Goal: Task Accomplishment & Management: Use online tool/utility

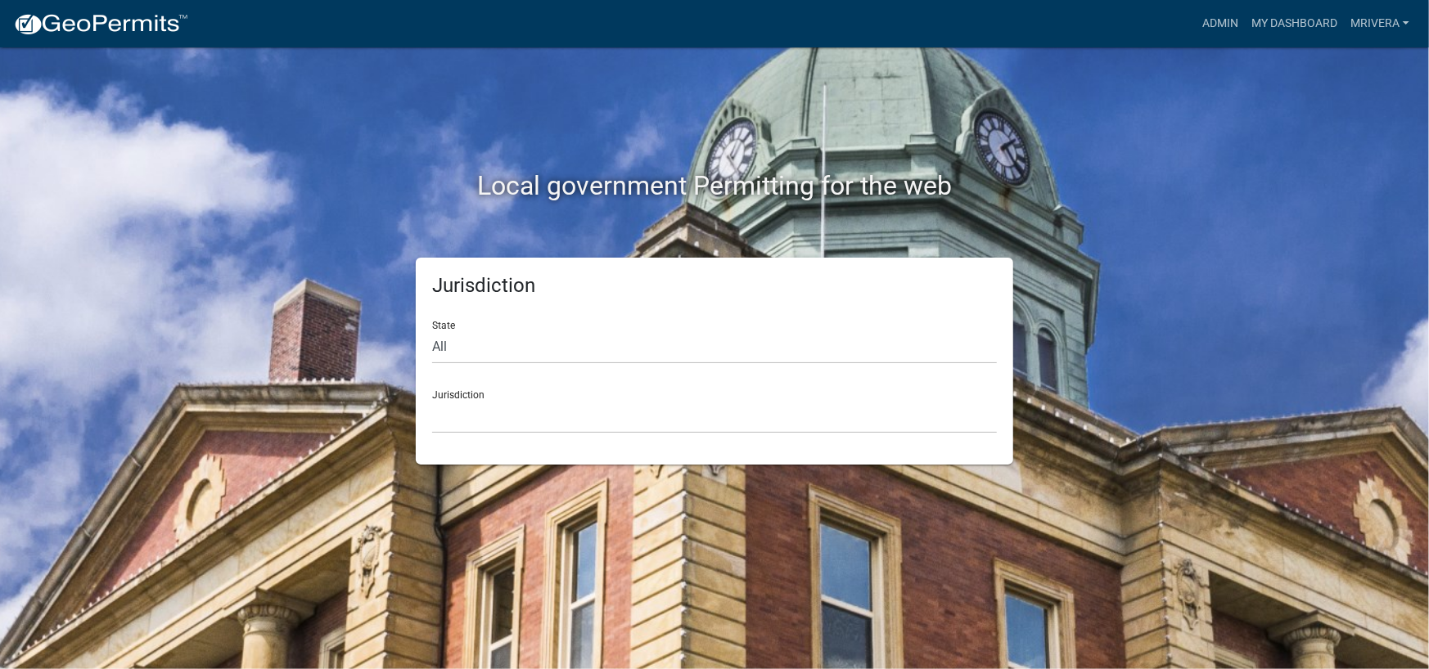
click at [534, 386] on div "Jurisdiction [GEOGRAPHIC_DATA], [US_STATE] [GEOGRAPHIC_DATA], [US_STATE][PERSON…" at bounding box center [714, 405] width 565 height 56
click at [476, 394] on div "Jurisdiction [GEOGRAPHIC_DATA], [US_STATE] [GEOGRAPHIC_DATA], [US_STATE][PERSON…" at bounding box center [714, 405] width 565 height 56
click at [461, 412] on select "[GEOGRAPHIC_DATA], [US_STATE] [GEOGRAPHIC_DATA], [US_STATE][PERSON_NAME][GEOGRA…" at bounding box center [714, 417] width 565 height 34
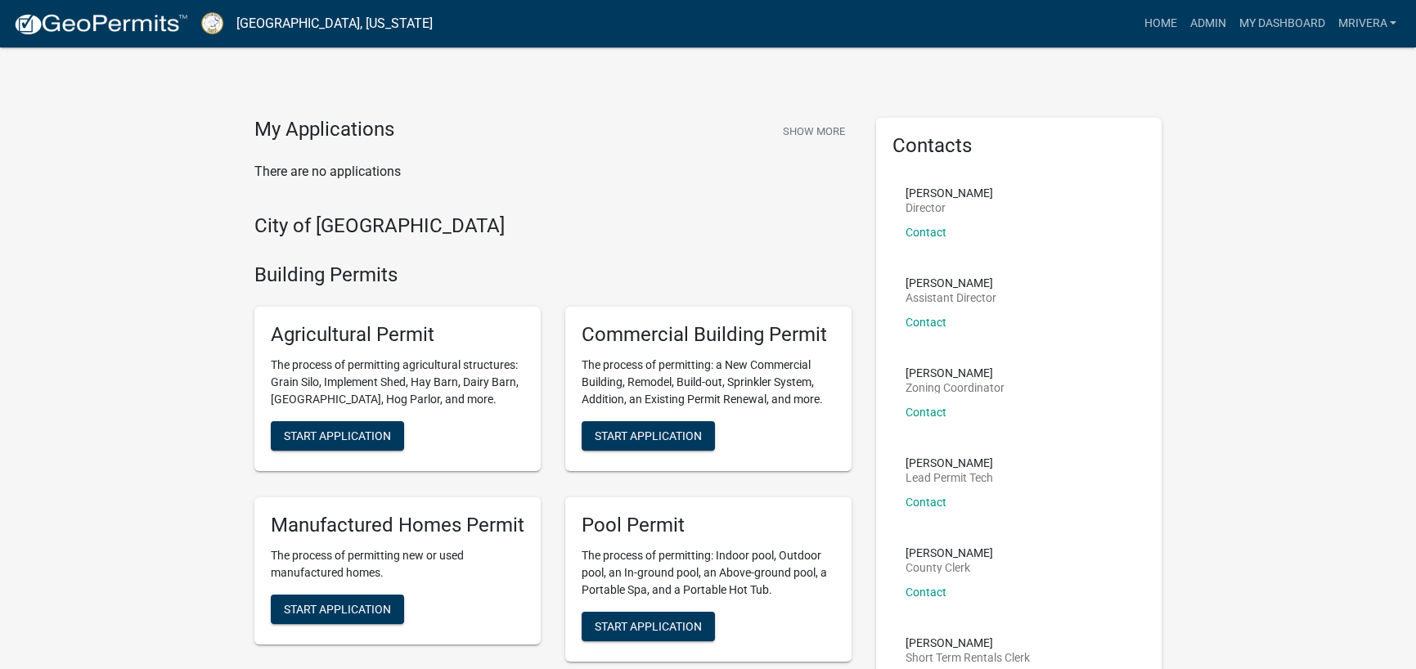
click at [92, 15] on img at bounding box center [100, 24] width 175 height 25
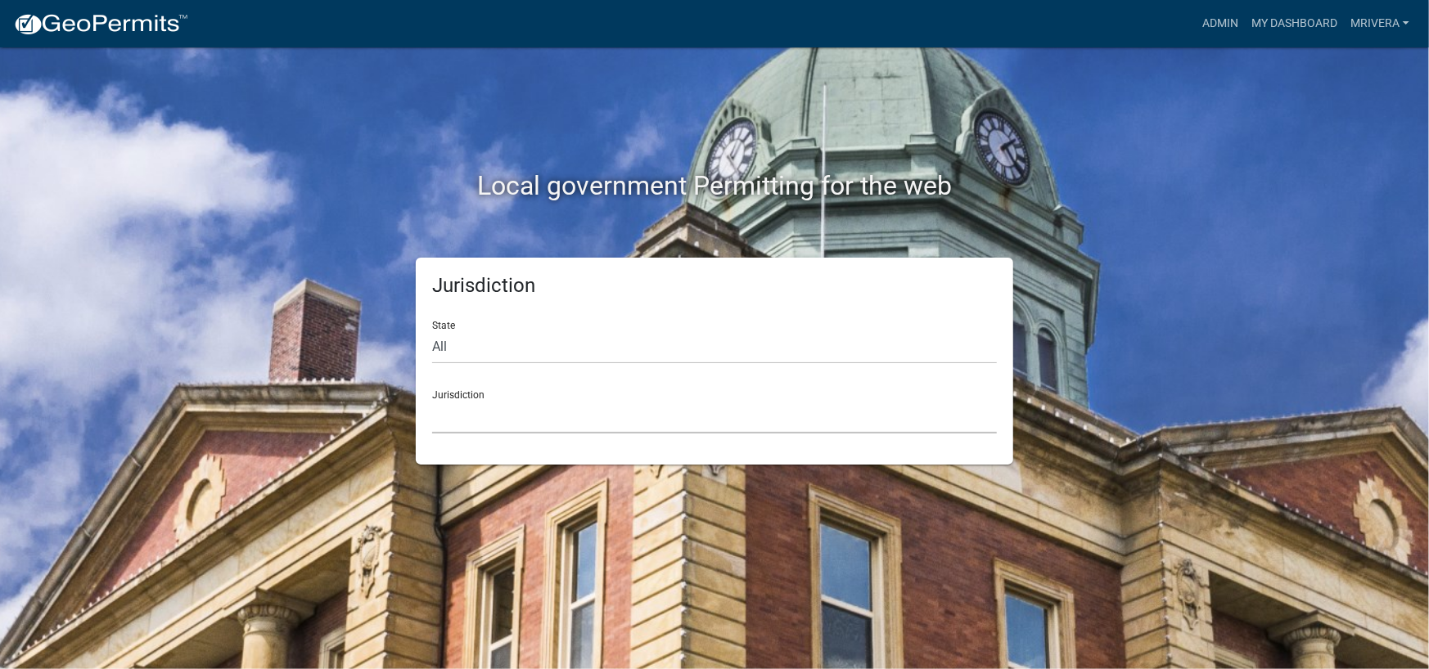
click at [477, 407] on select "[GEOGRAPHIC_DATA], [US_STATE] [GEOGRAPHIC_DATA], [US_STATE][PERSON_NAME][GEOGRA…" at bounding box center [714, 417] width 565 height 34
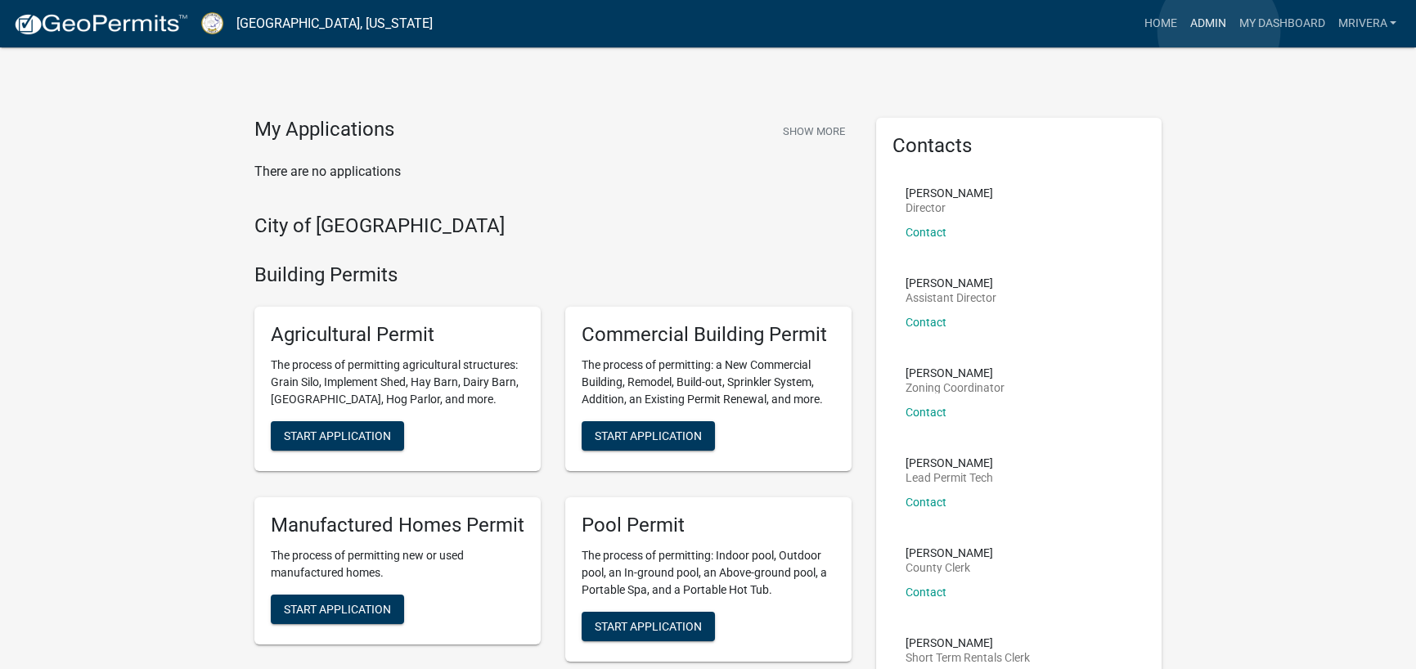
click at [1219, 31] on link "Admin" at bounding box center [1207, 23] width 49 height 31
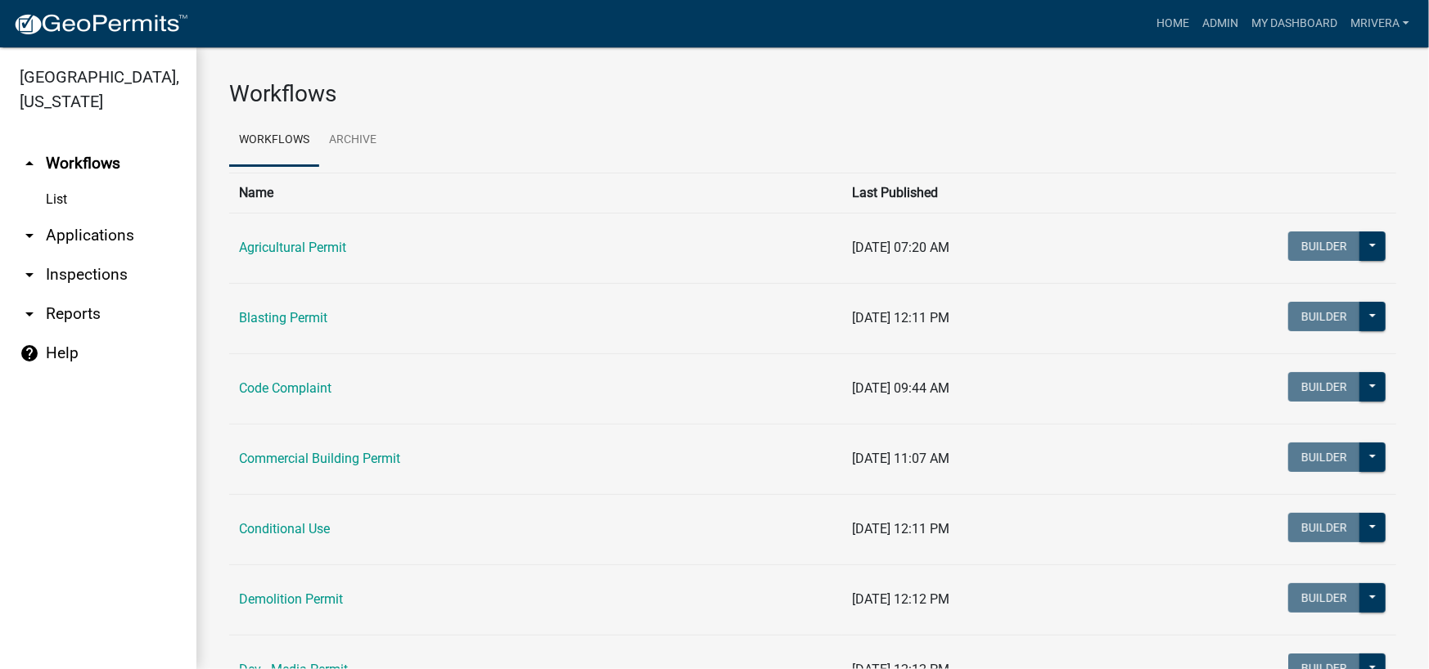
click at [102, 275] on link "arrow_drop_down Inspections" at bounding box center [98, 274] width 196 height 39
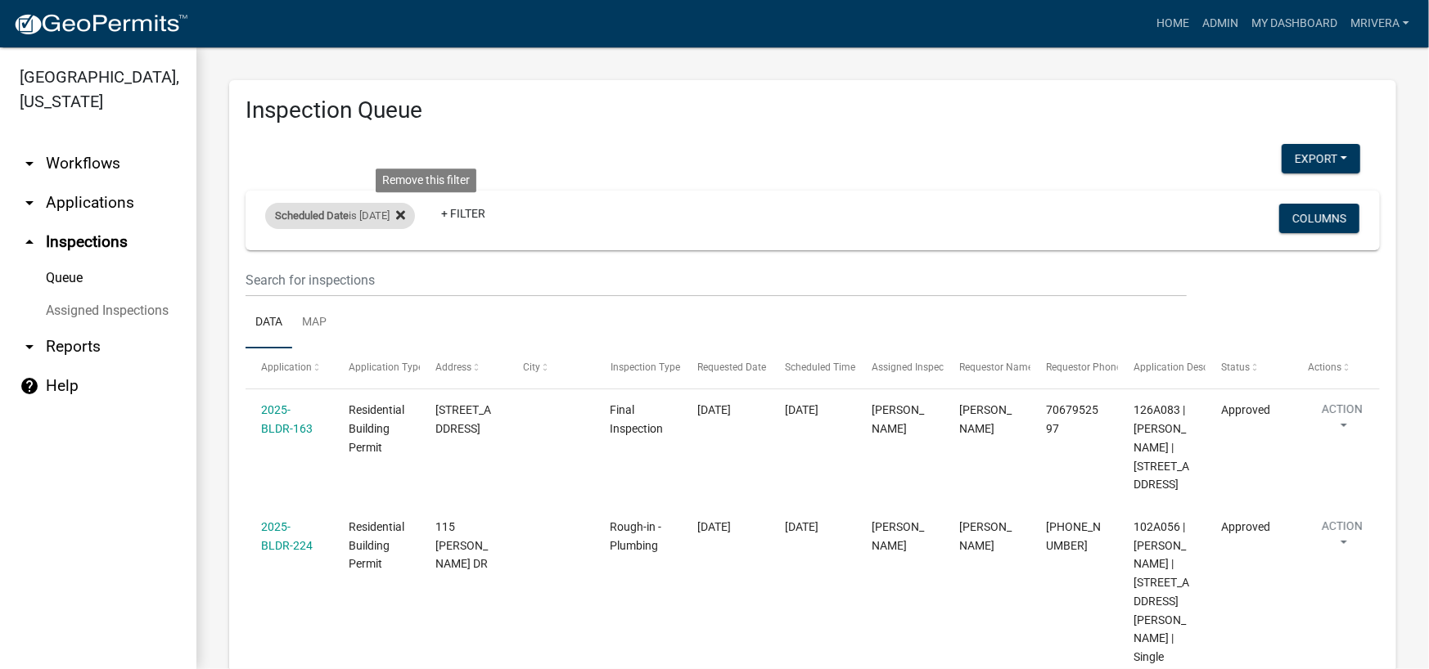
click at [405, 218] on fa-icon at bounding box center [397, 216] width 16 height 26
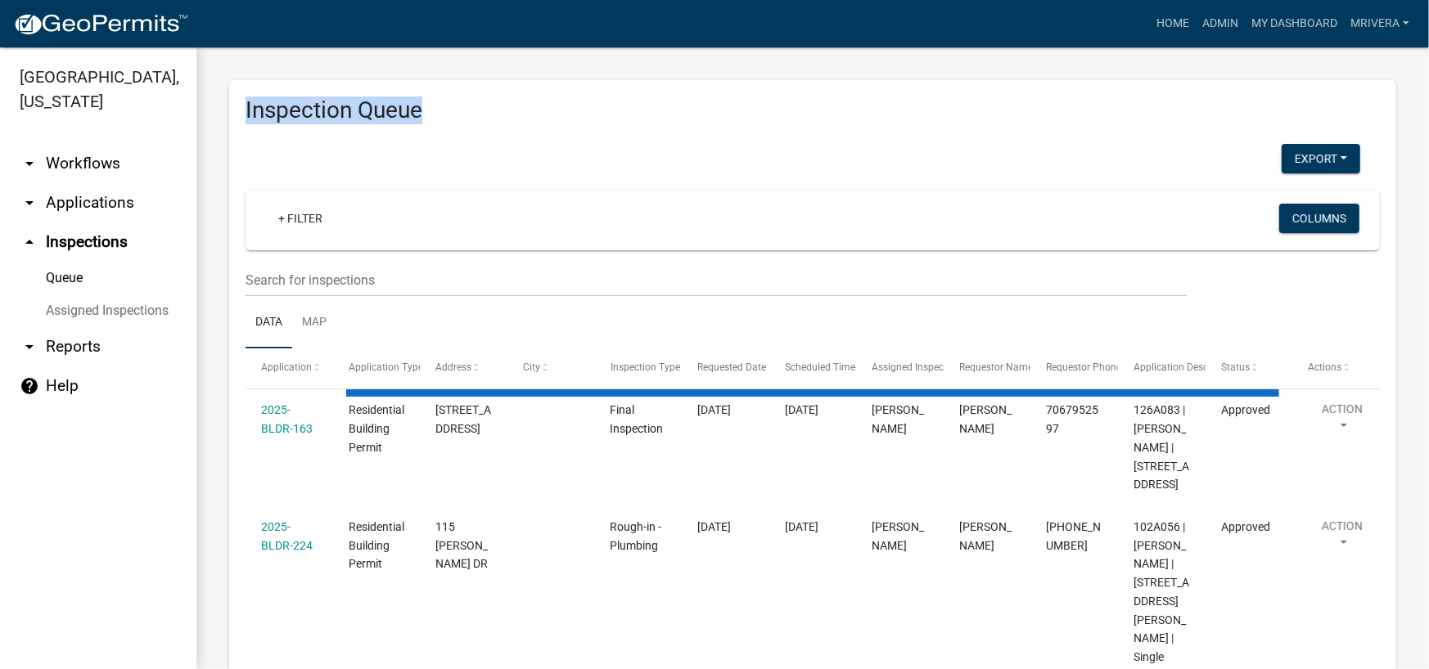
drag, startPoint x: 237, startPoint y: 105, endPoint x: 376, endPoint y: 160, distance: 148.8
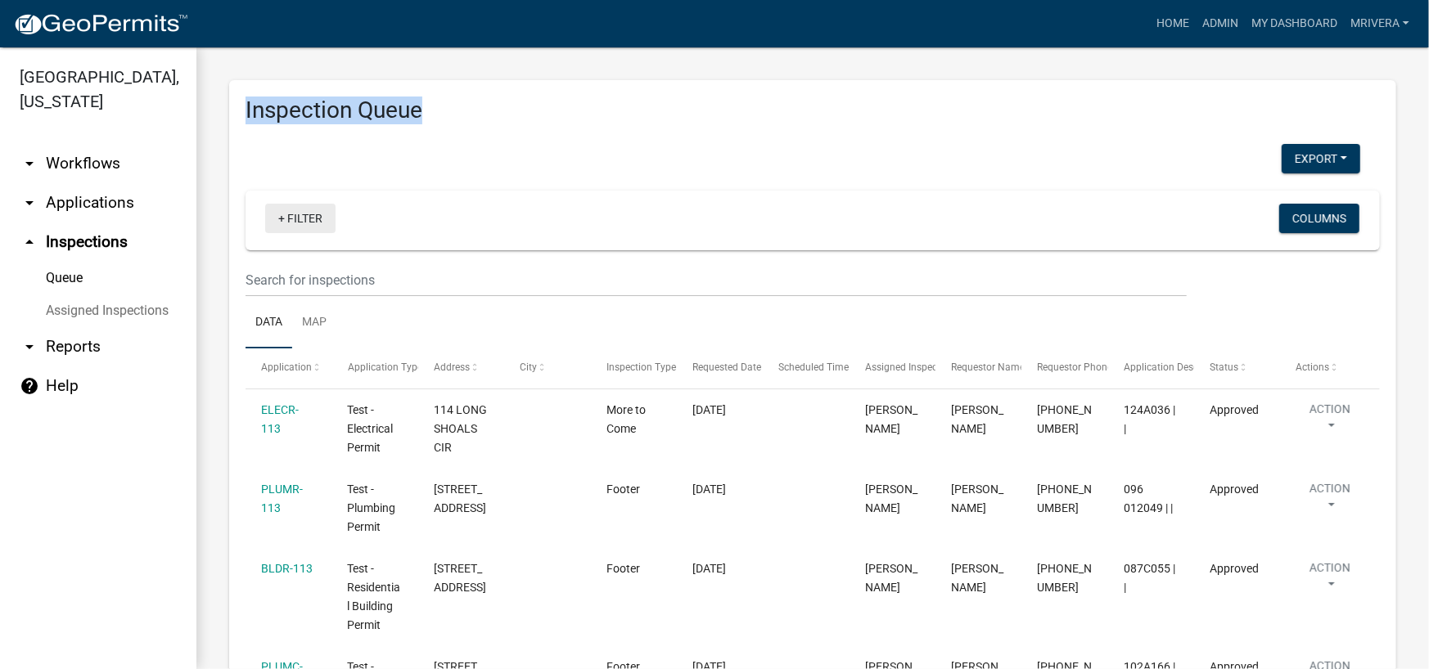
click at [316, 214] on link "+ Filter" at bounding box center [300, 218] width 70 height 29
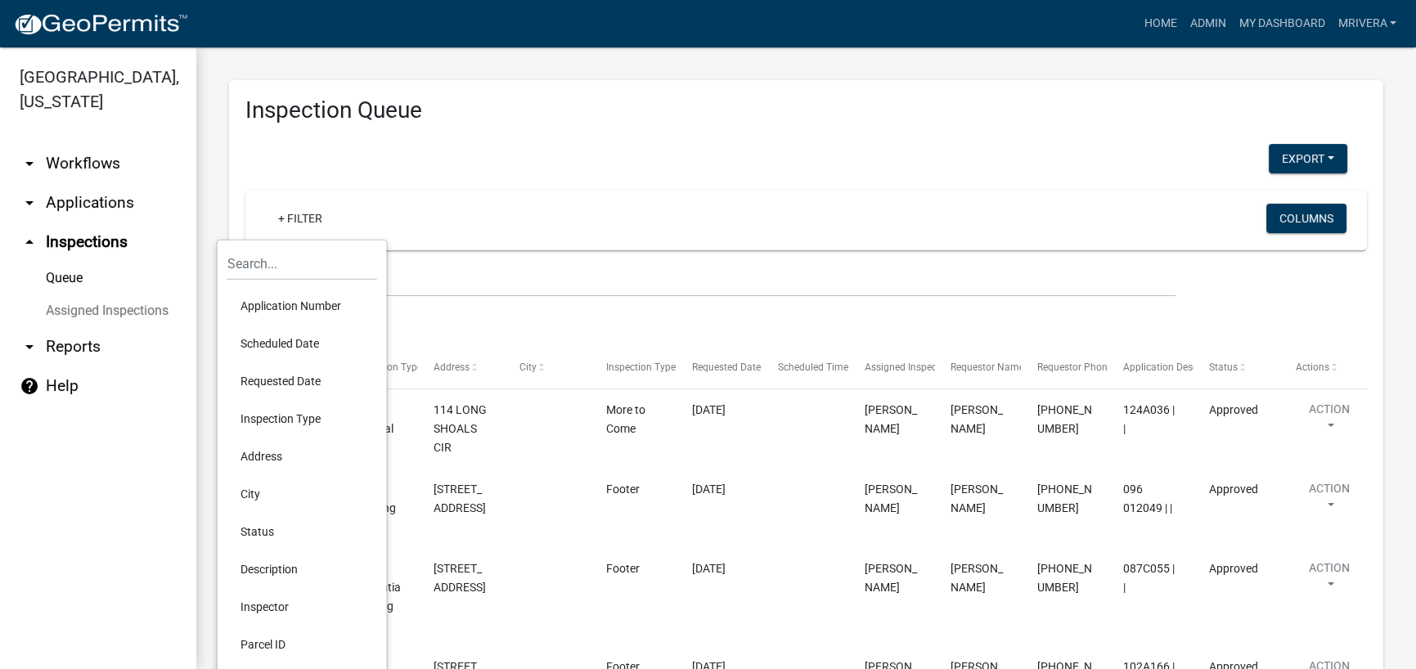
click at [309, 344] on li "Scheduled Date" at bounding box center [302, 344] width 150 height 38
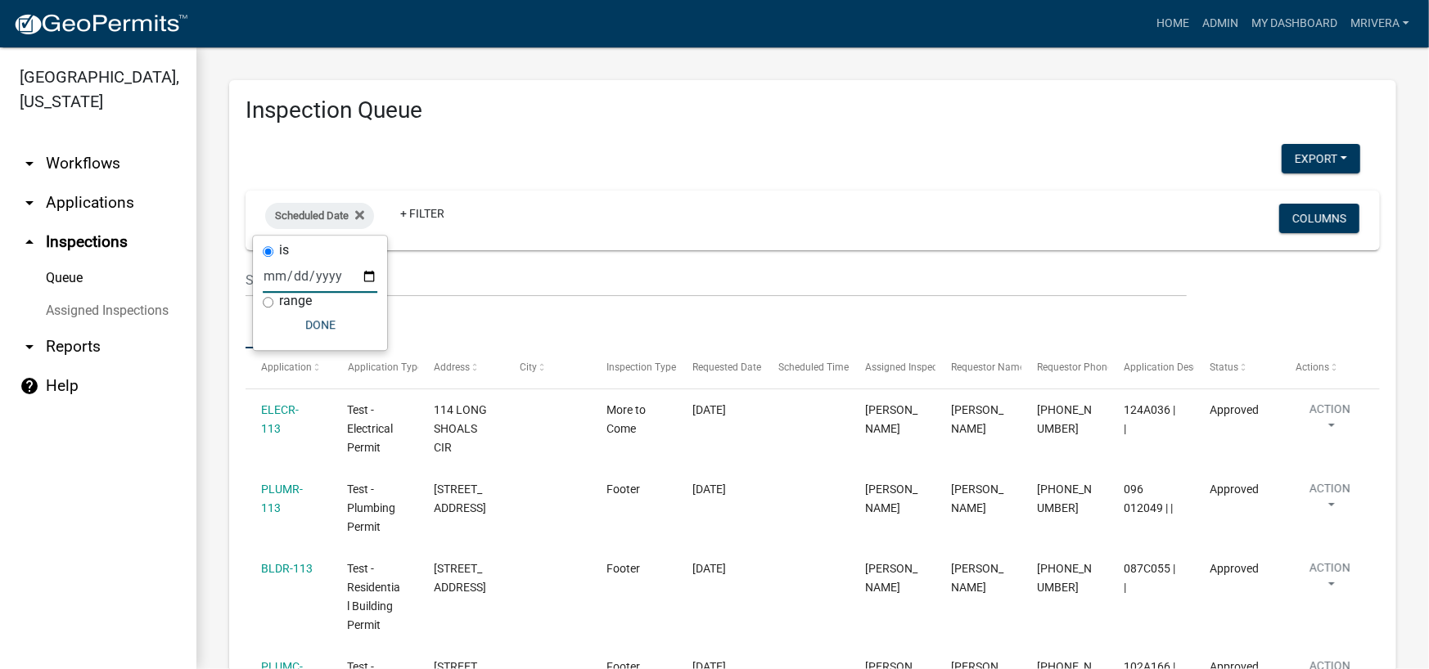
click at [362, 272] on input "date" at bounding box center [320, 276] width 115 height 34
type input "[DATE]"
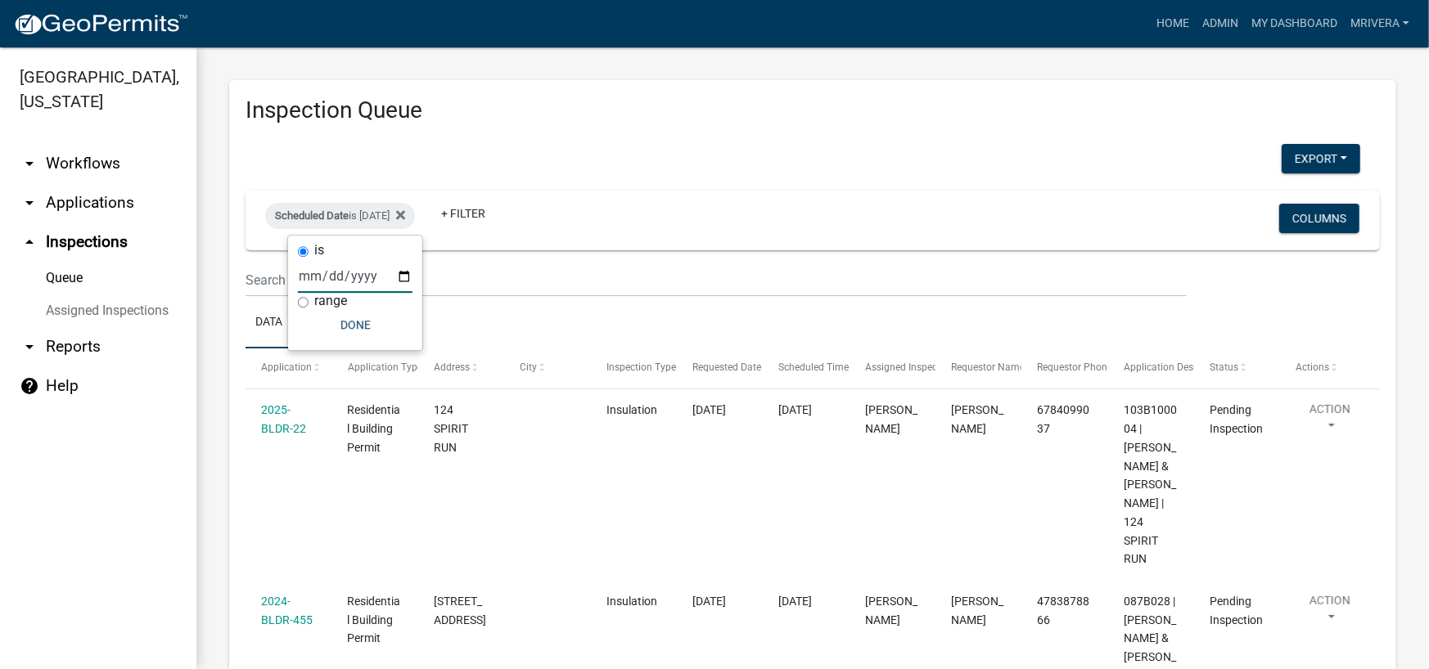
click at [645, 236] on div "Scheduled Date is [DATE] + Filter" at bounding box center [626, 220] width 746 height 43
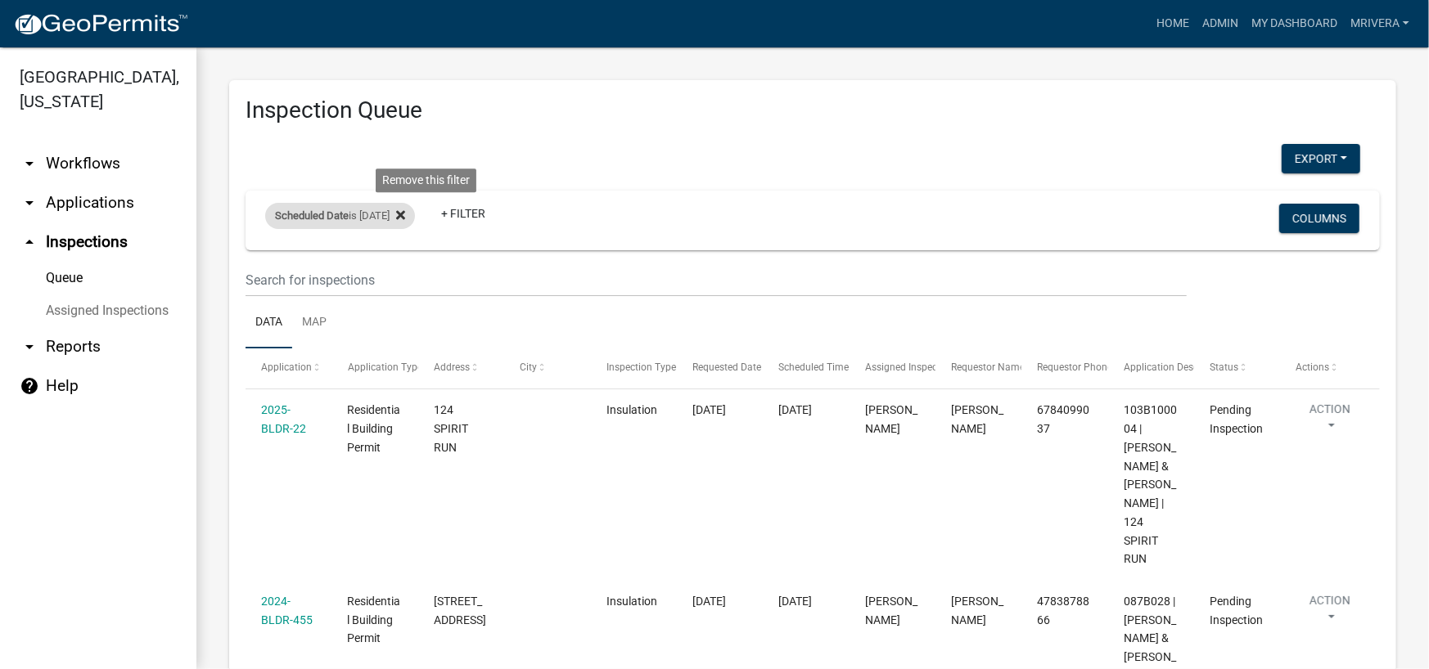
click at [405, 210] on fa-icon at bounding box center [397, 216] width 16 height 26
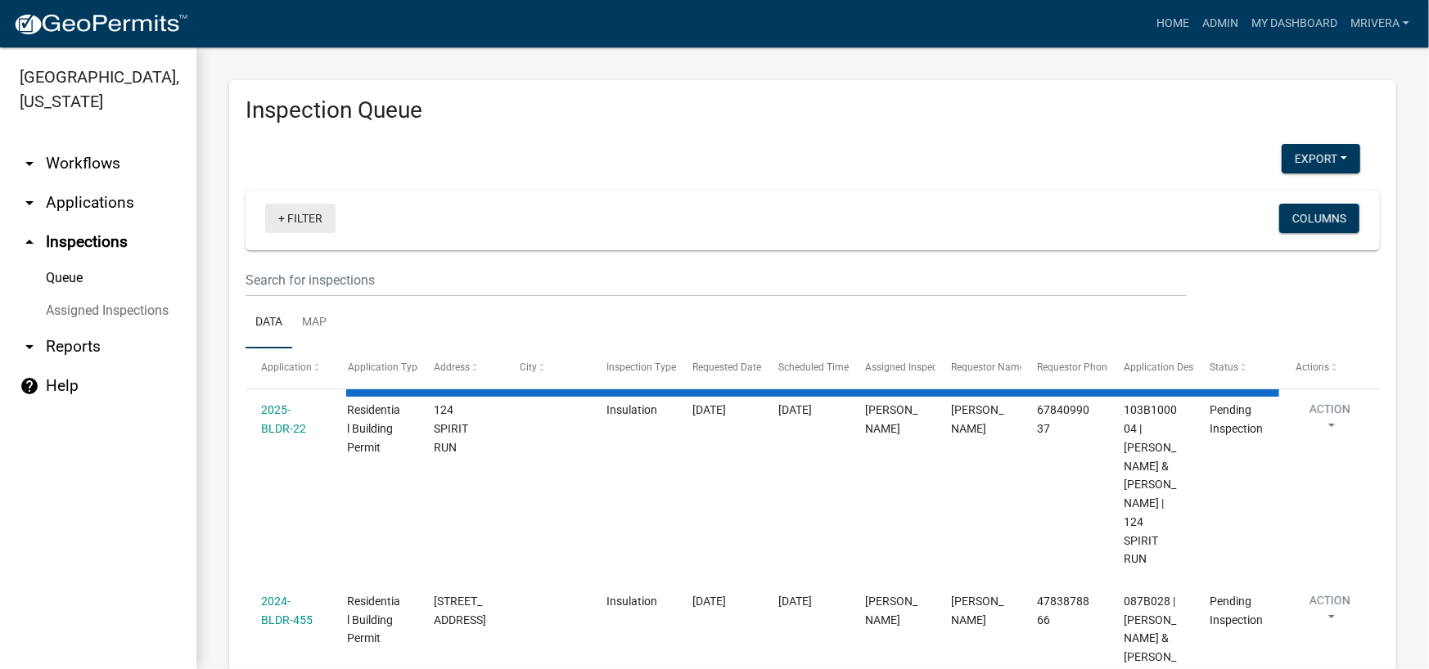
click at [317, 226] on link "+ Filter" at bounding box center [300, 218] width 70 height 29
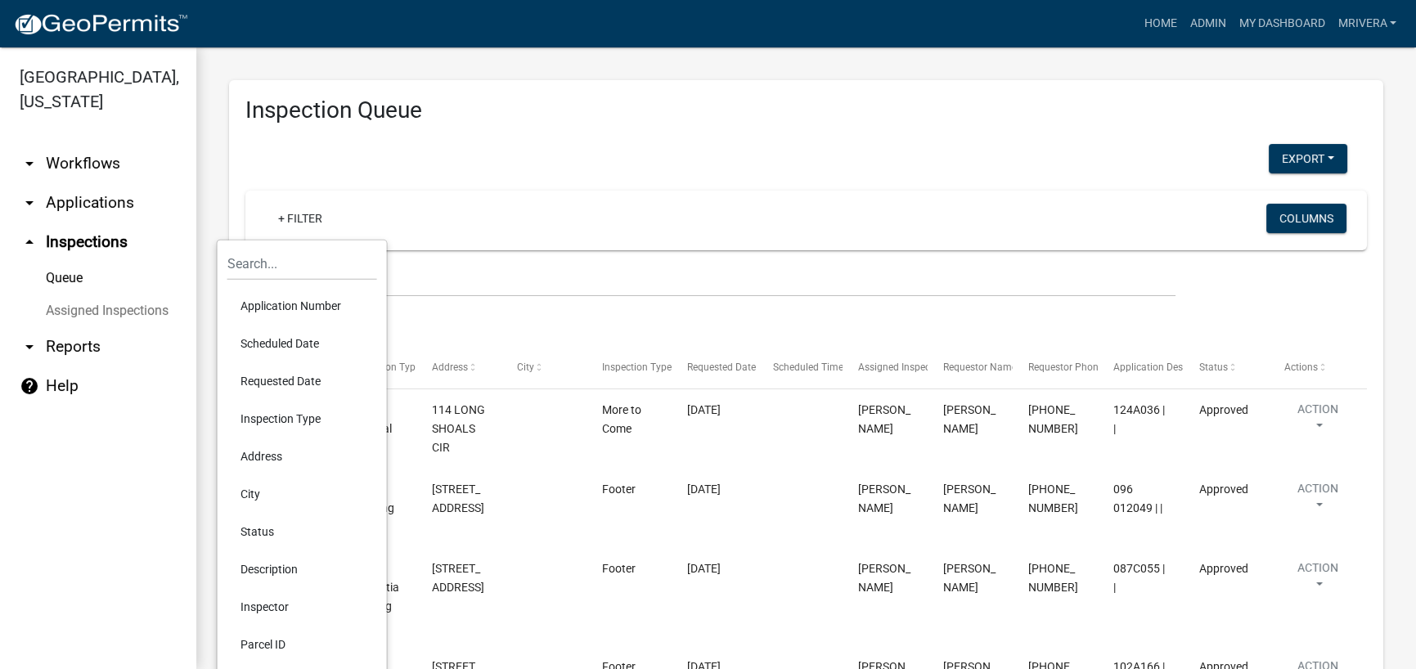
click at [270, 118] on h3 "Inspection Queue" at bounding box center [806, 111] width 1122 height 28
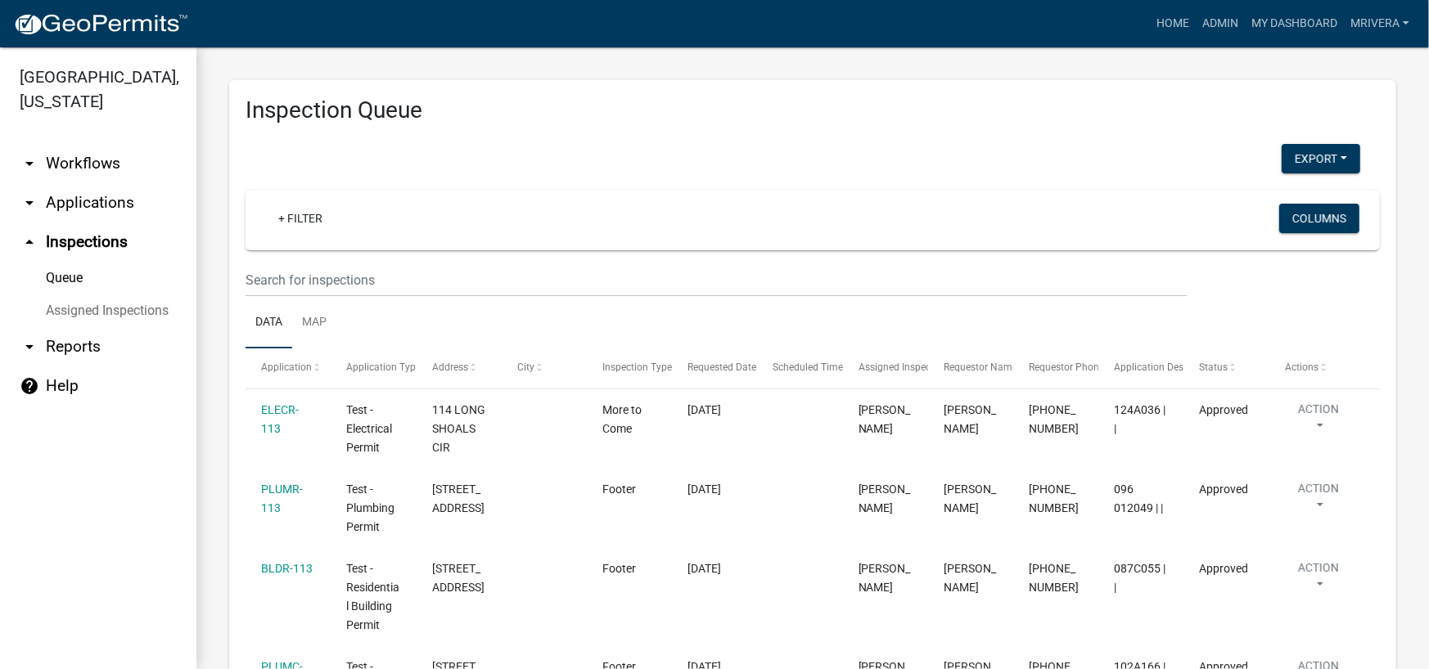
click at [295, 192] on div "+ Filter Columns" at bounding box center [812, 221] width 1119 height 60
click at [301, 218] on link "+ Filter" at bounding box center [300, 218] width 70 height 29
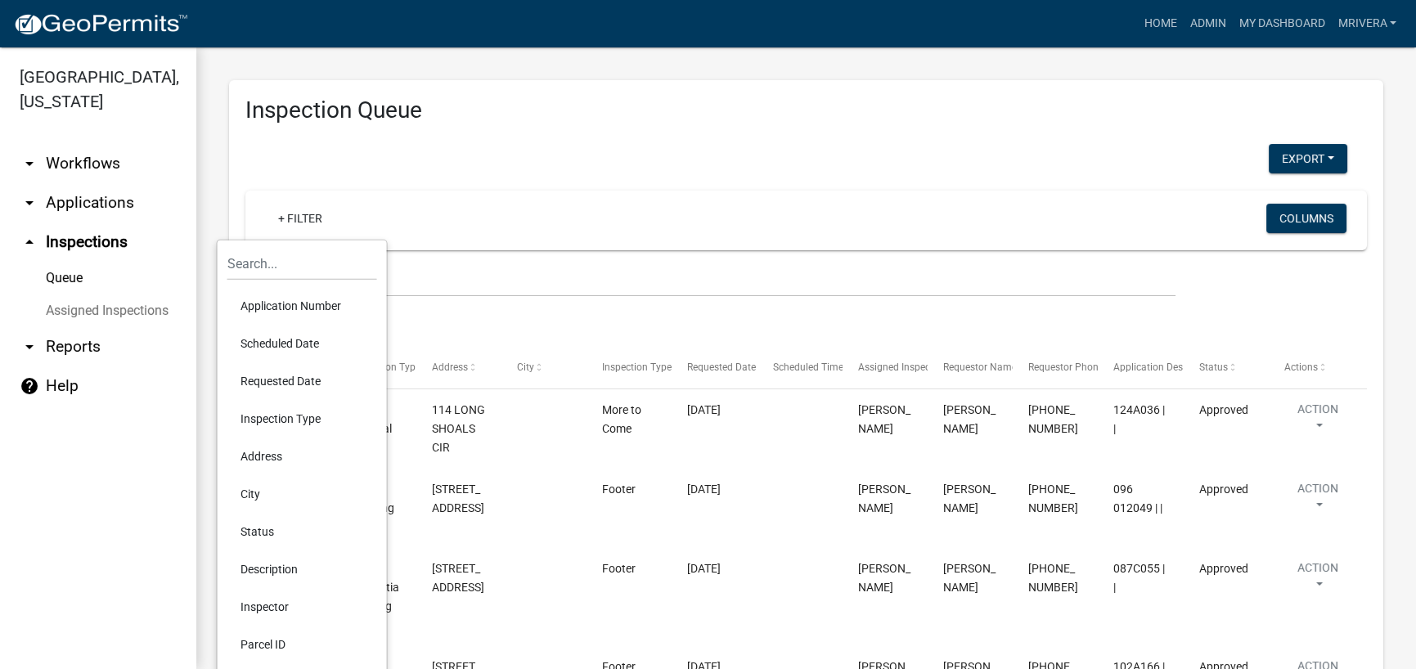
click at [520, 220] on div "+ Filter" at bounding box center [622, 221] width 738 height 34
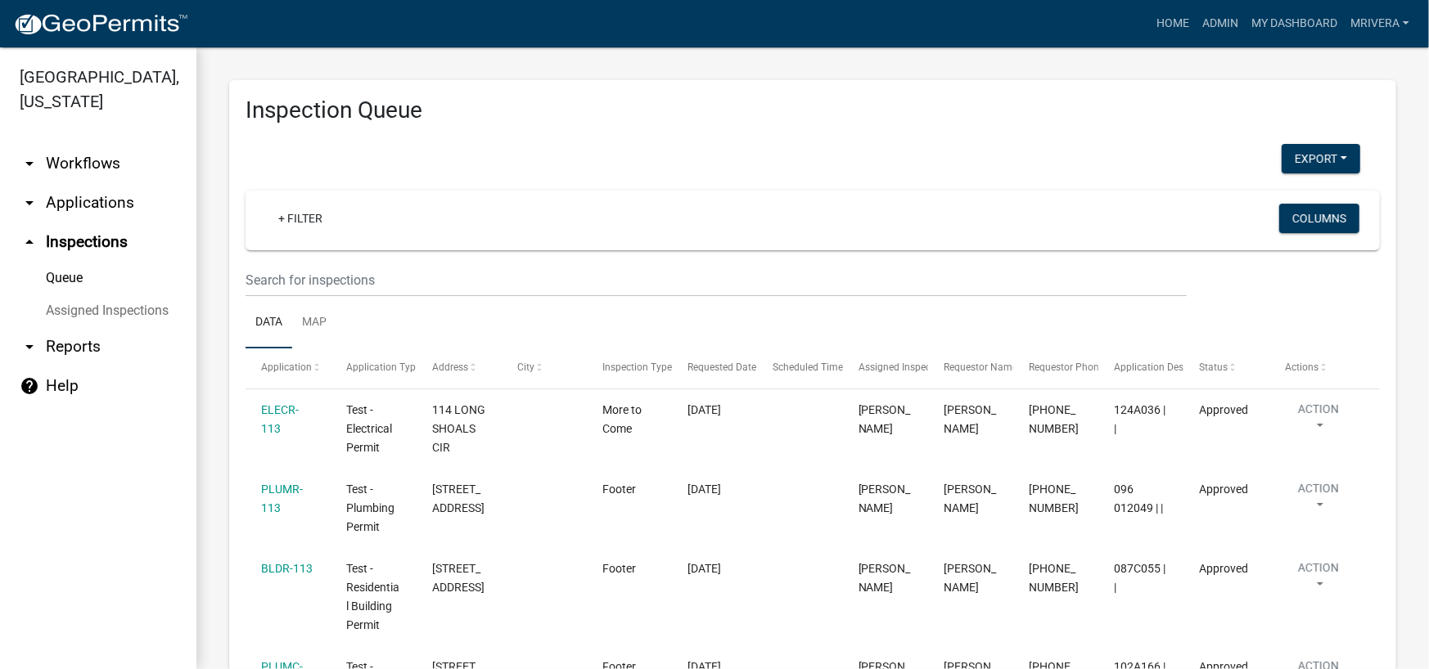
click at [75, 244] on link "arrow_drop_up Inspections" at bounding box center [98, 242] width 196 height 39
drag, startPoint x: 245, startPoint y: 106, endPoint x: 466, endPoint y: 109, distance: 221.0
click at [466, 109] on h3 "Inspection Queue" at bounding box center [812, 111] width 1134 height 28
click at [434, 122] on h3 "Inspection Queue" at bounding box center [812, 111] width 1134 height 28
click at [304, 218] on link "+ Filter" at bounding box center [300, 218] width 70 height 29
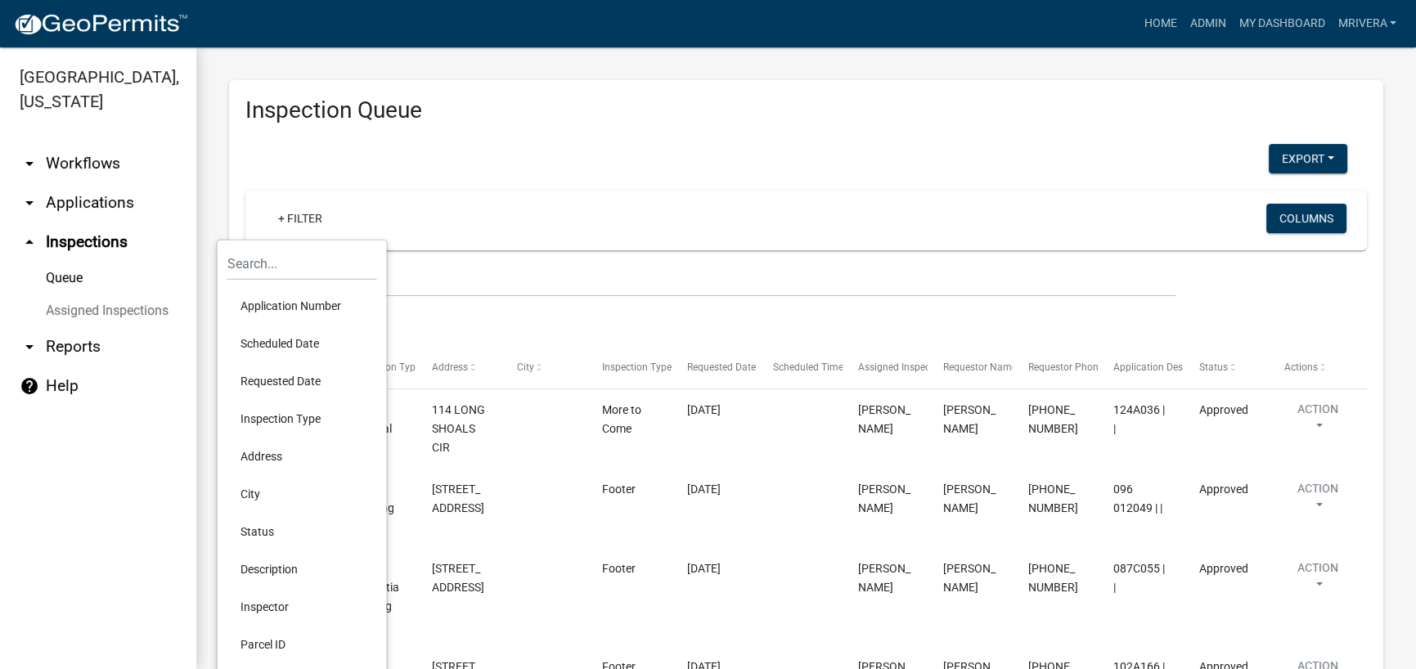
click at [106, 244] on link "arrow_drop_up Inspections" at bounding box center [98, 242] width 196 height 39
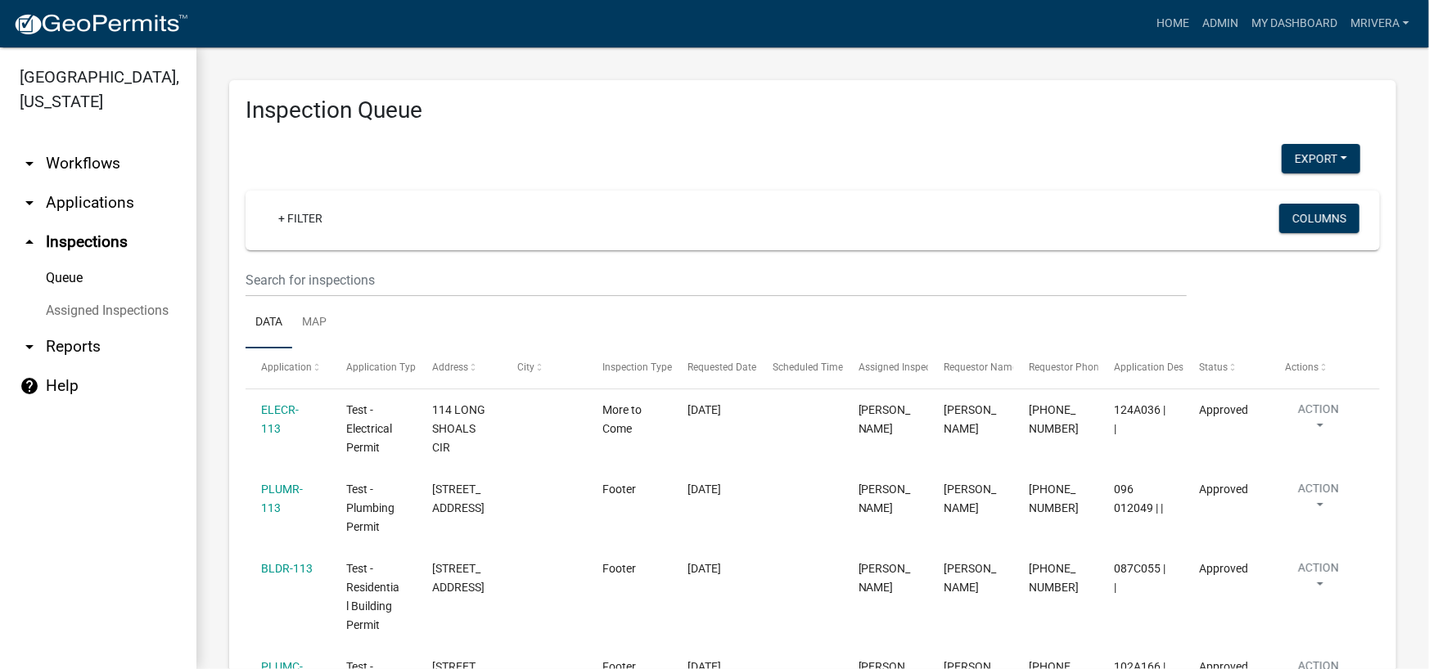
click at [93, 241] on link "arrow_drop_up Inspections" at bounding box center [98, 242] width 196 height 39
click at [88, 304] on link "Assigned Inspections" at bounding box center [98, 311] width 196 height 33
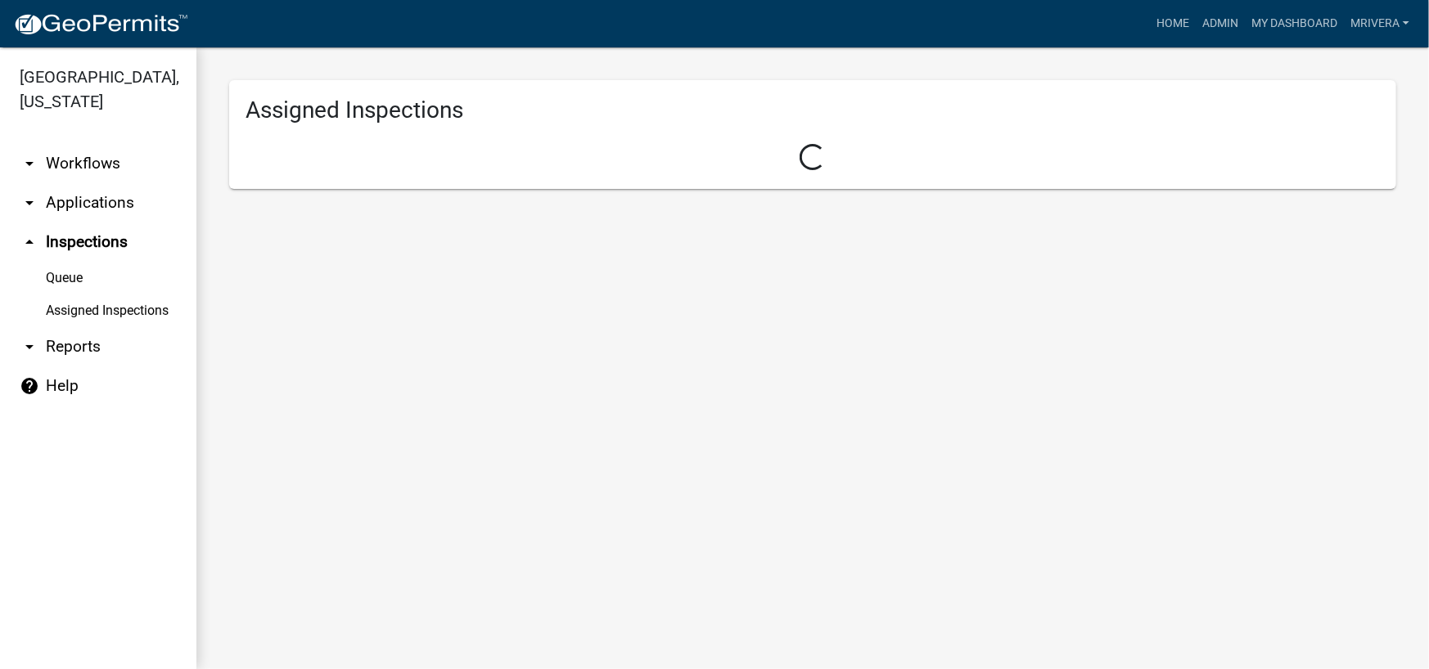
click at [86, 244] on link "arrow_drop_up Inspections" at bounding box center [98, 242] width 196 height 39
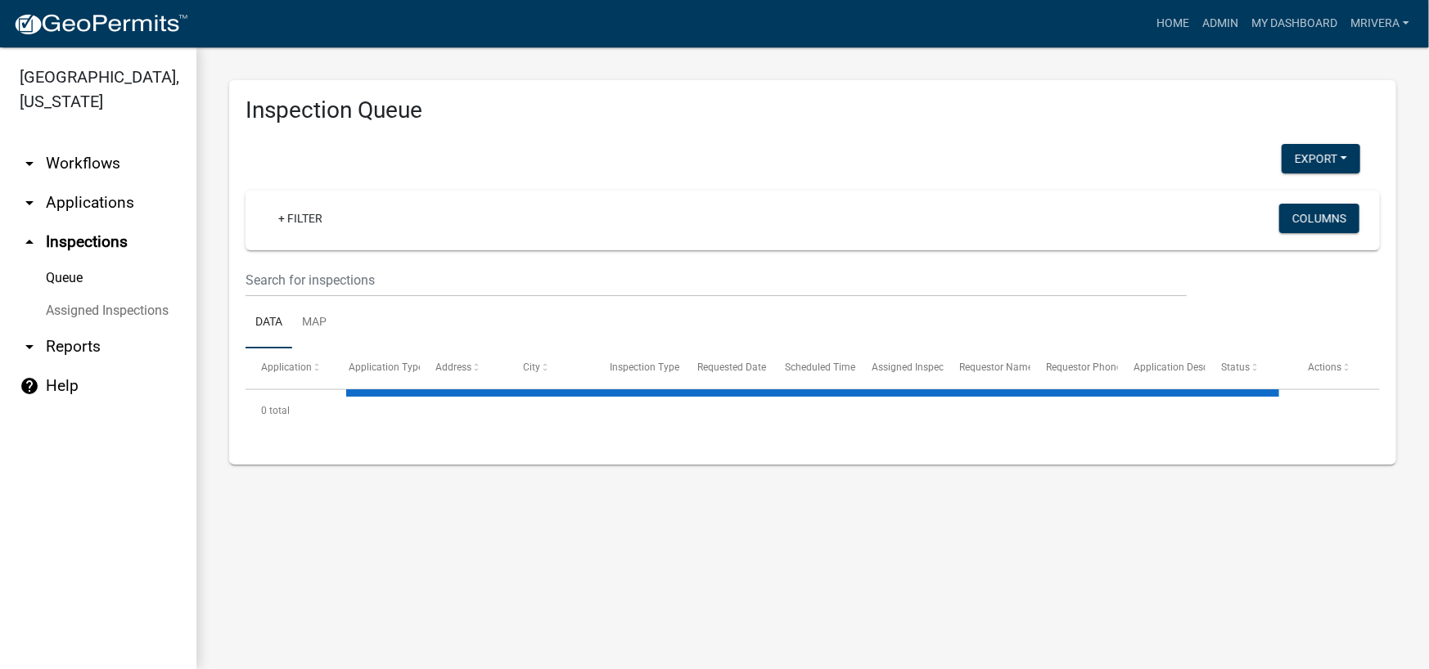
click at [86, 244] on link "arrow_drop_up Inspections" at bounding box center [98, 242] width 196 height 39
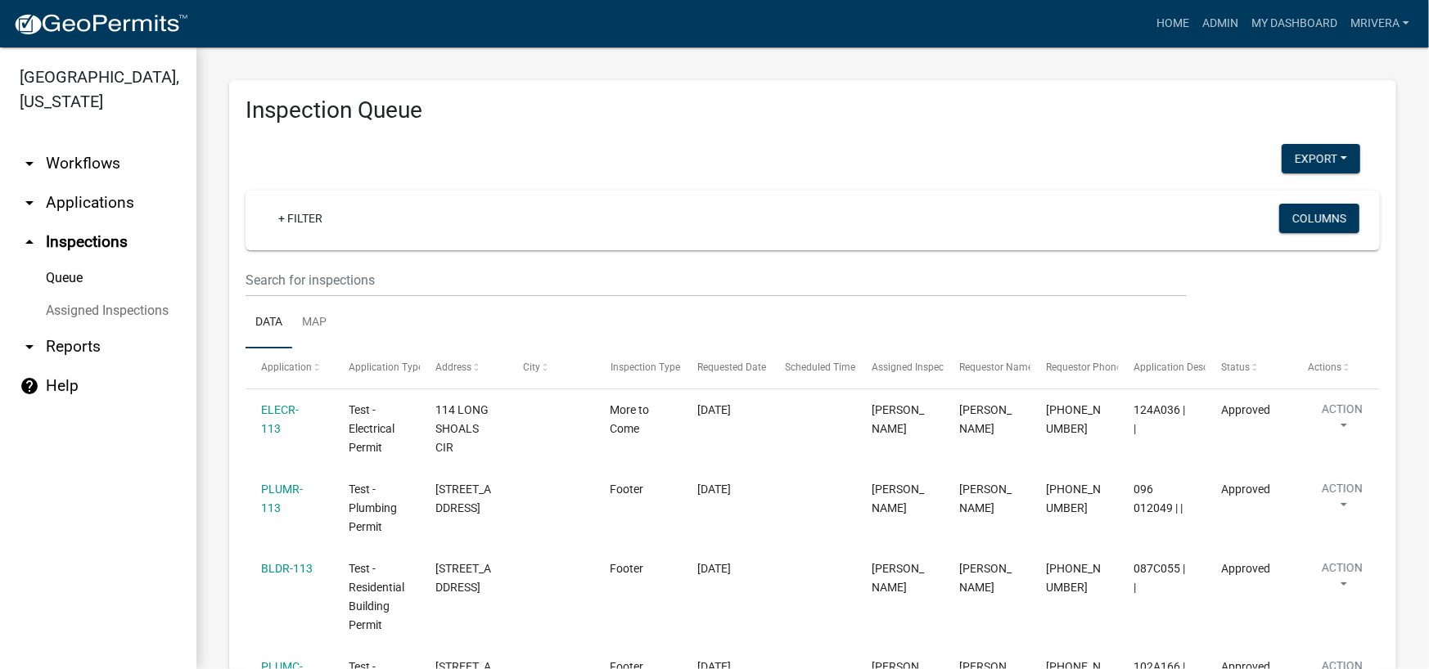
click at [95, 299] on link "Assigned Inspections" at bounding box center [98, 311] width 196 height 33
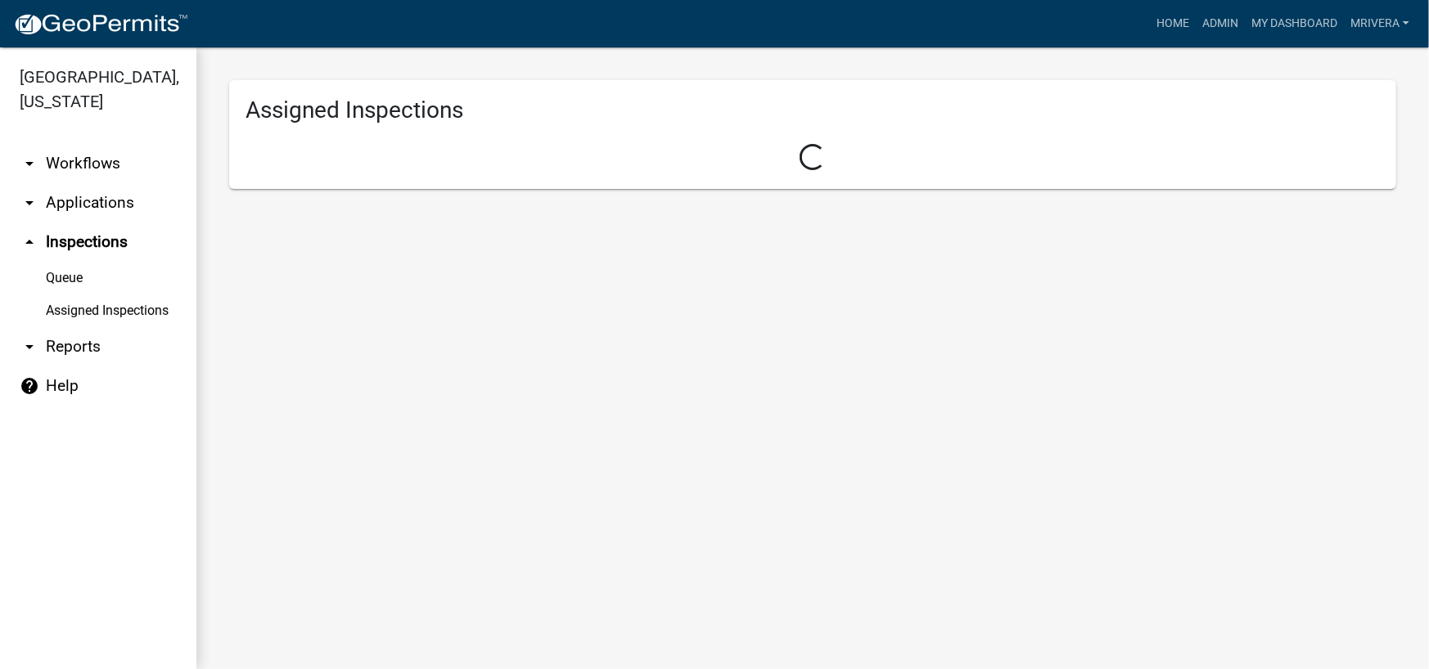
click at [91, 239] on link "arrow_drop_up Inspections" at bounding box center [98, 242] width 196 height 39
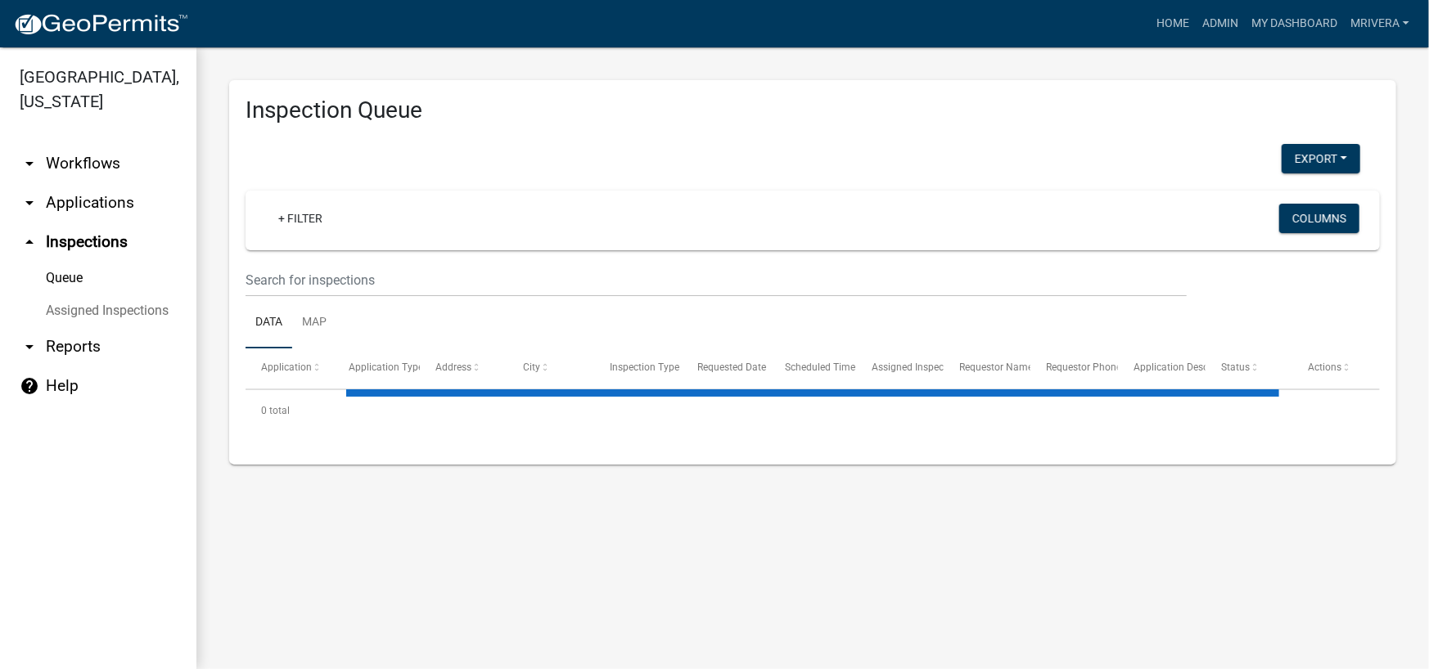
click at [91, 239] on link "arrow_drop_up Inspections" at bounding box center [98, 242] width 196 height 39
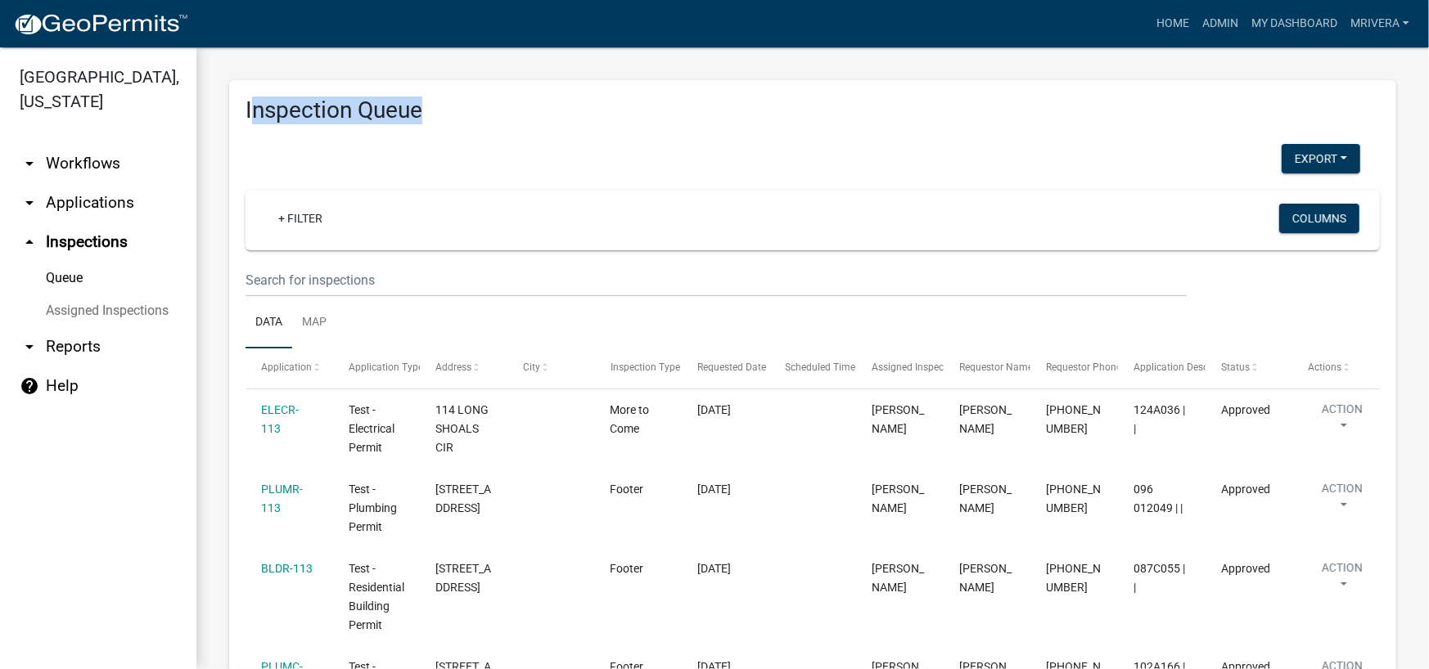
drag, startPoint x: 250, startPoint y: 106, endPoint x: 429, endPoint y: 112, distance: 179.3
click at [429, 112] on h3 "Inspection Queue" at bounding box center [812, 111] width 1134 height 28
click at [479, 124] on h3 "Inspection Queue" at bounding box center [812, 111] width 1134 height 28
drag, startPoint x: 242, startPoint y: 105, endPoint x: 465, endPoint y: 106, distance: 222.6
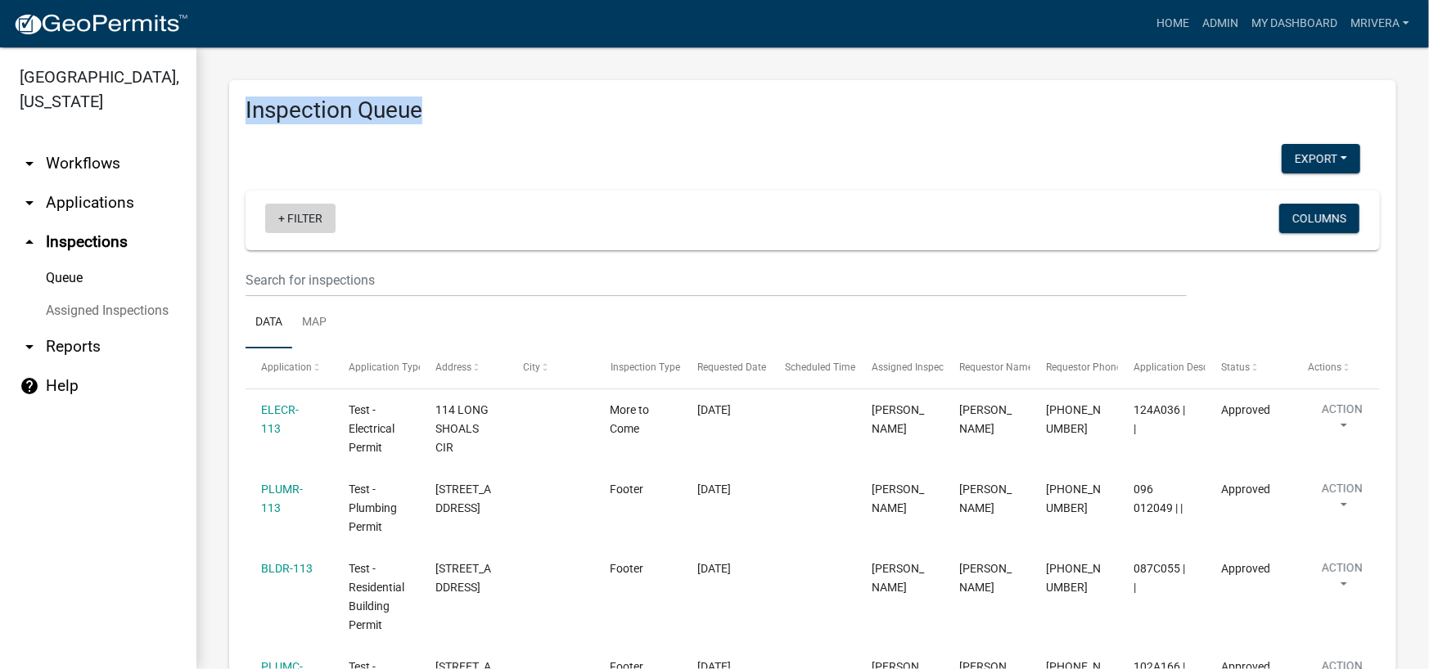
click at [311, 218] on link "+ Filter" at bounding box center [300, 218] width 70 height 29
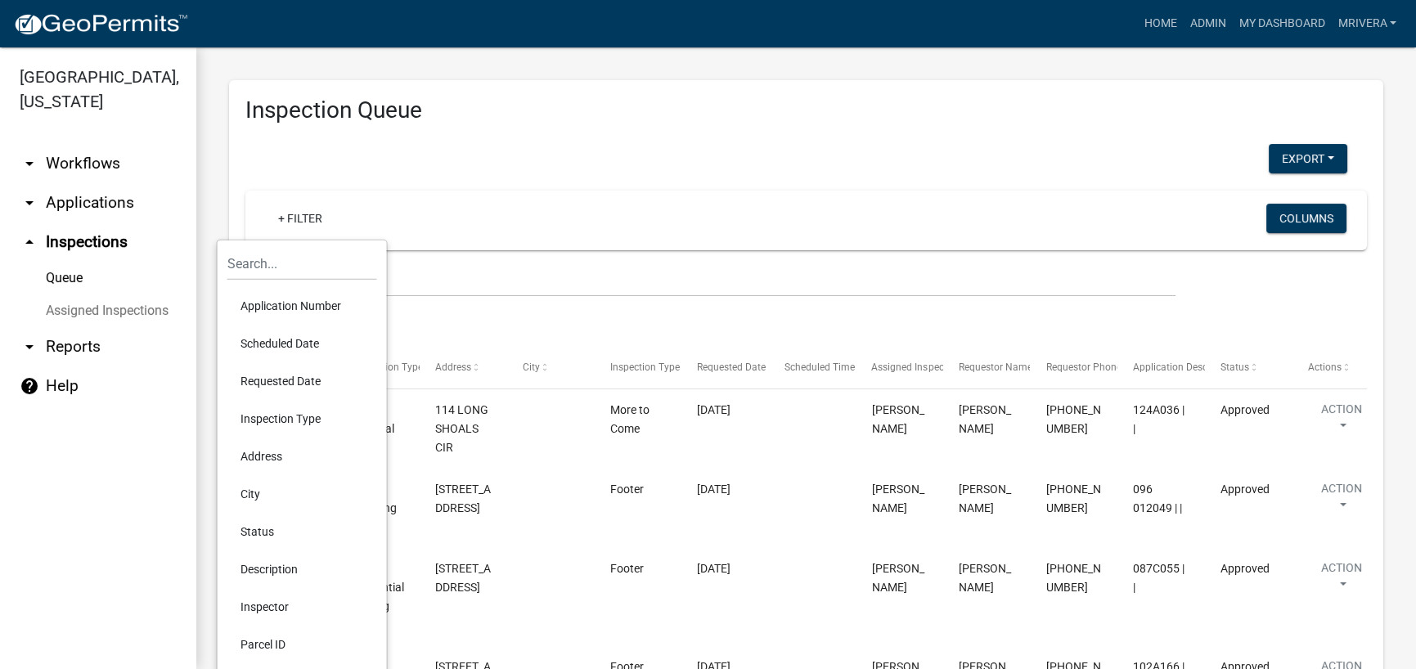
click at [299, 343] on li "Scheduled Date" at bounding box center [302, 344] width 150 height 38
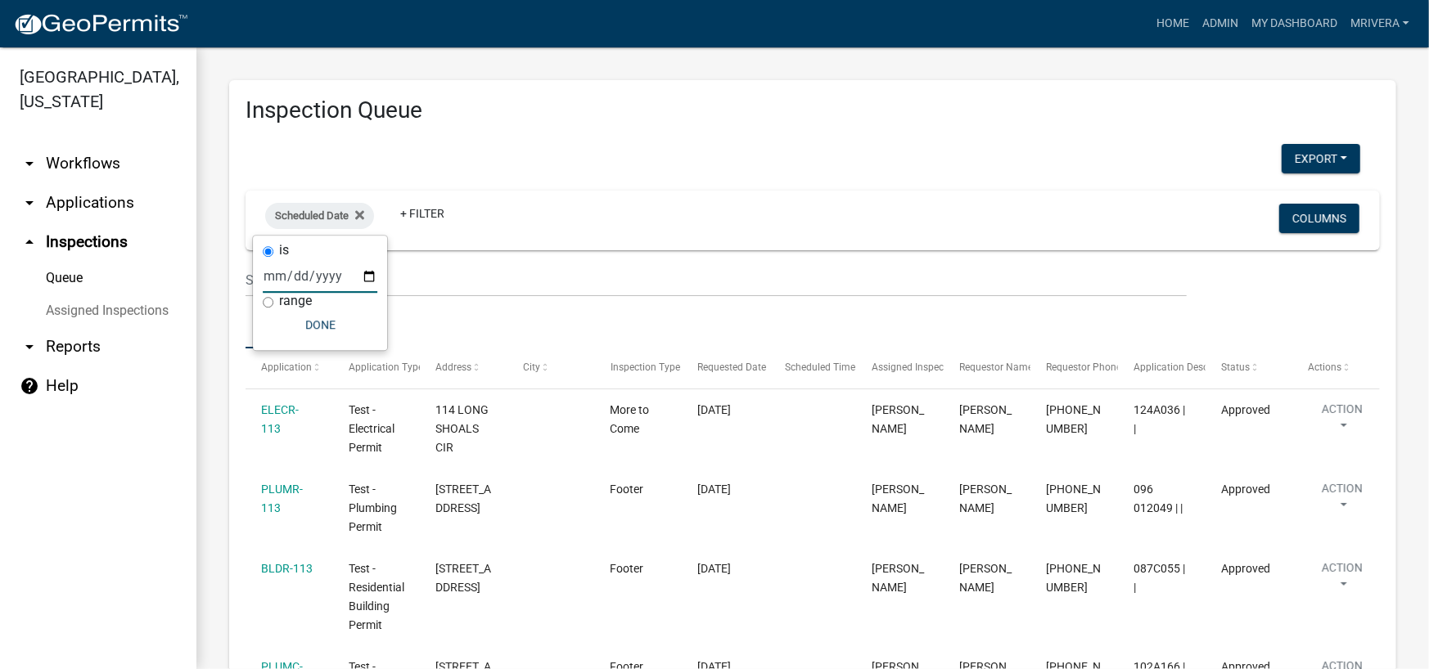
click at [369, 277] on input "date" at bounding box center [320, 276] width 115 height 34
type input "[DATE]"
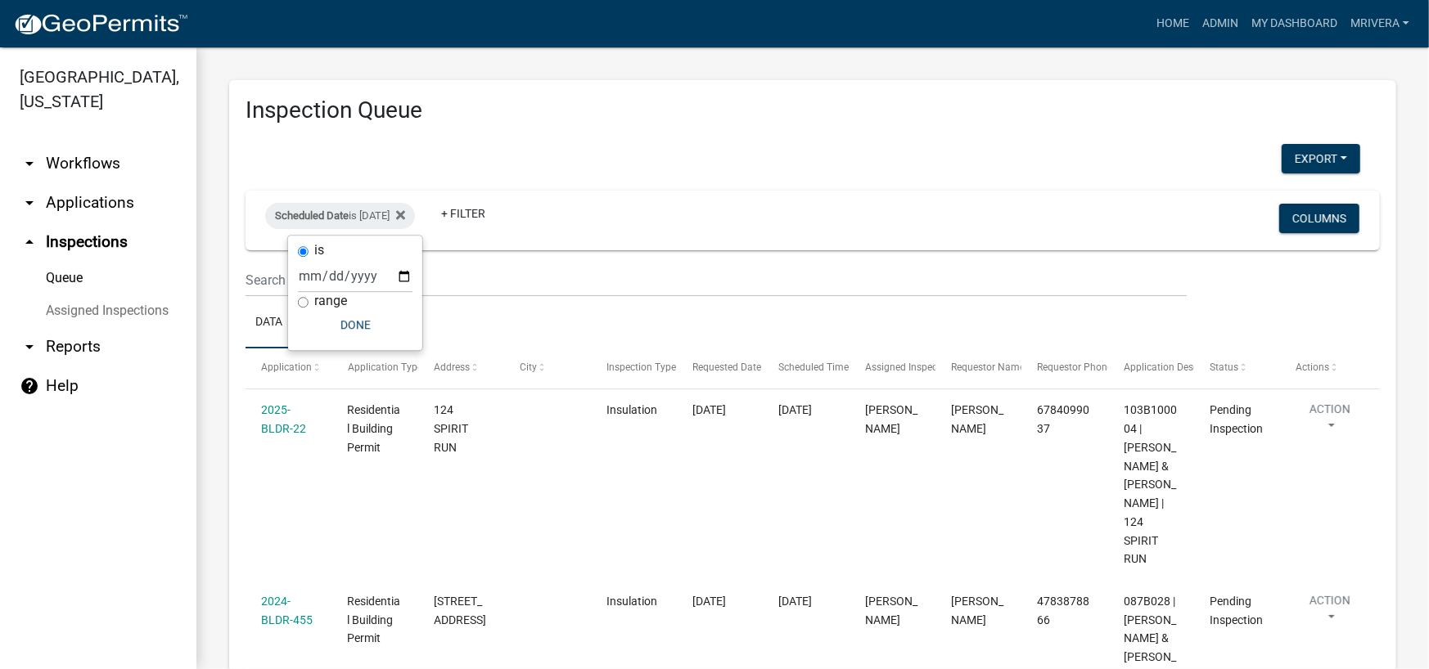
click at [614, 301] on ul "Data Map" at bounding box center [812, 323] width 1134 height 52
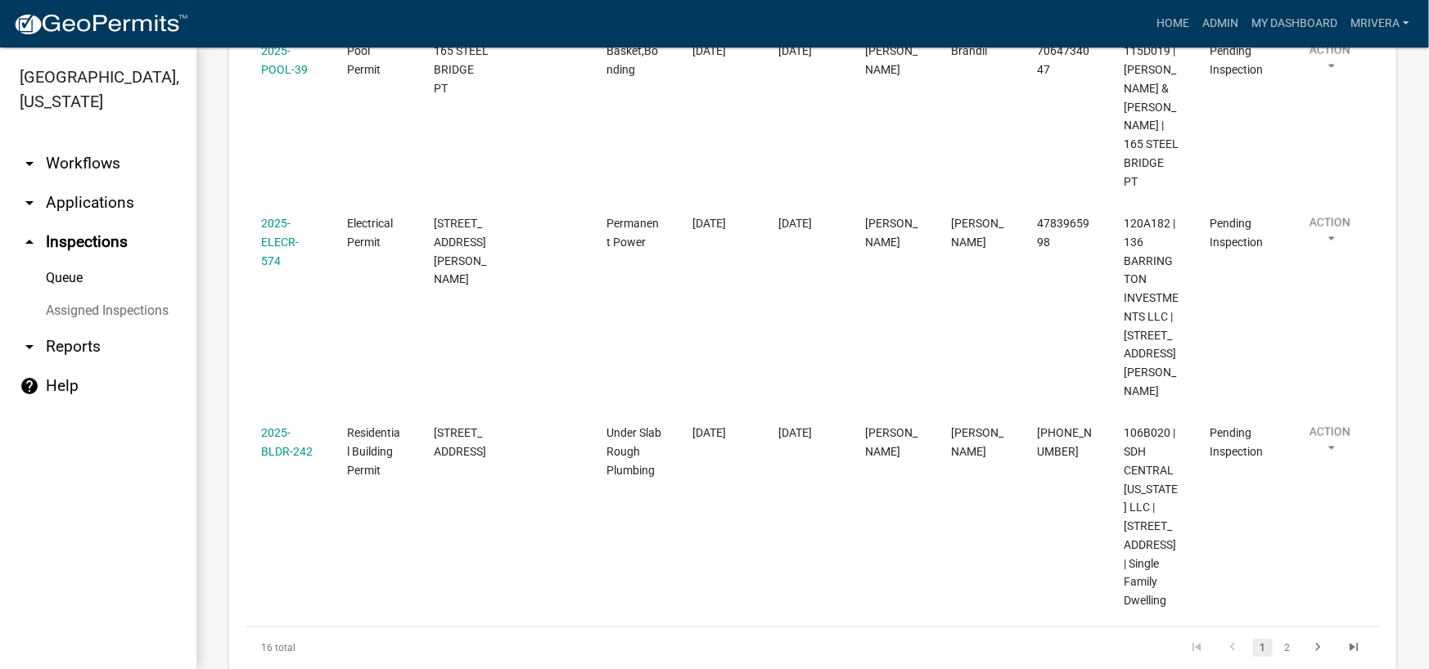
scroll to position [1776, 0]
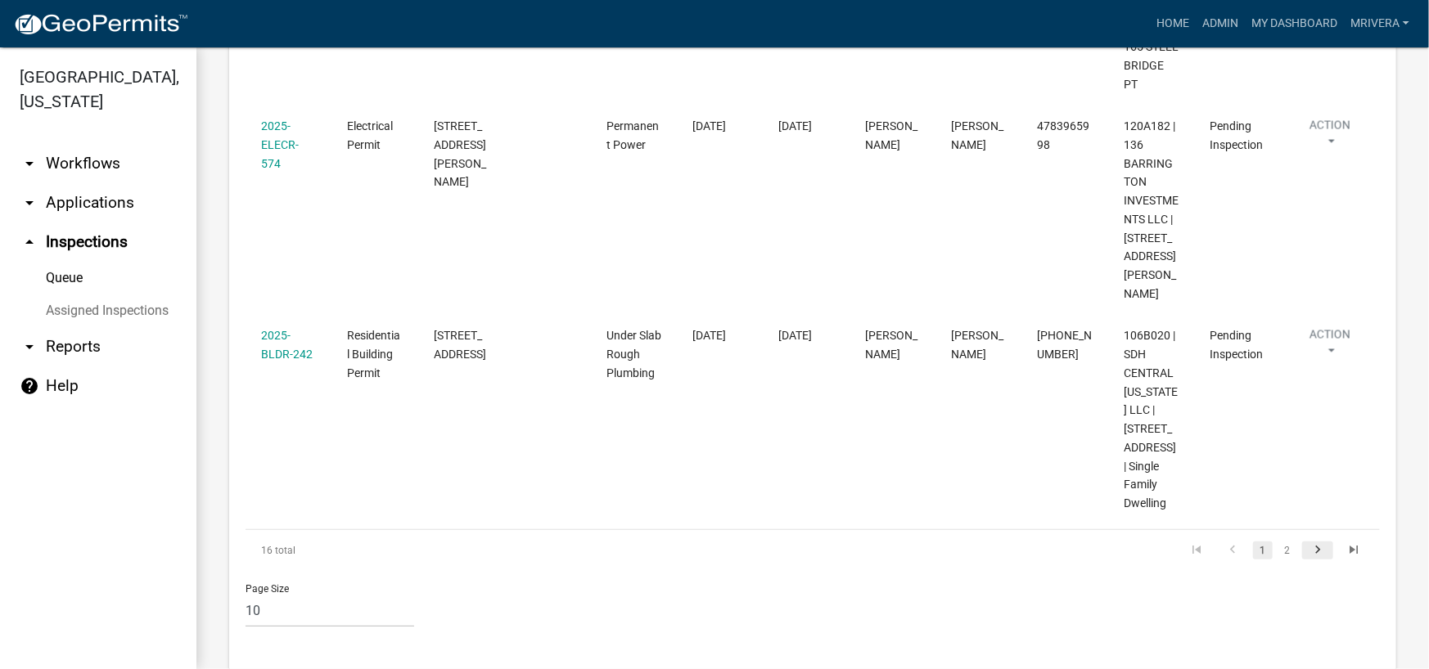
click at [1308, 542] on icon "go to next page" at bounding box center [1317, 552] width 21 height 20
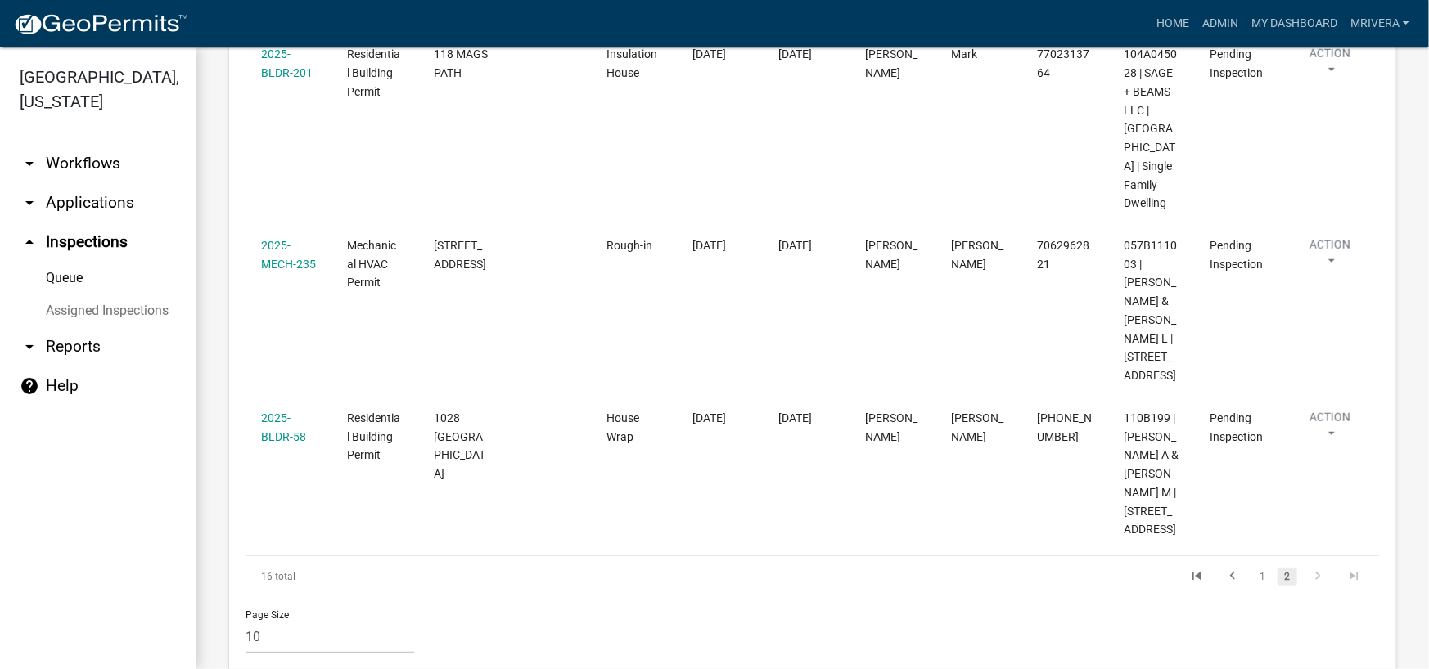
scroll to position [899, 0]
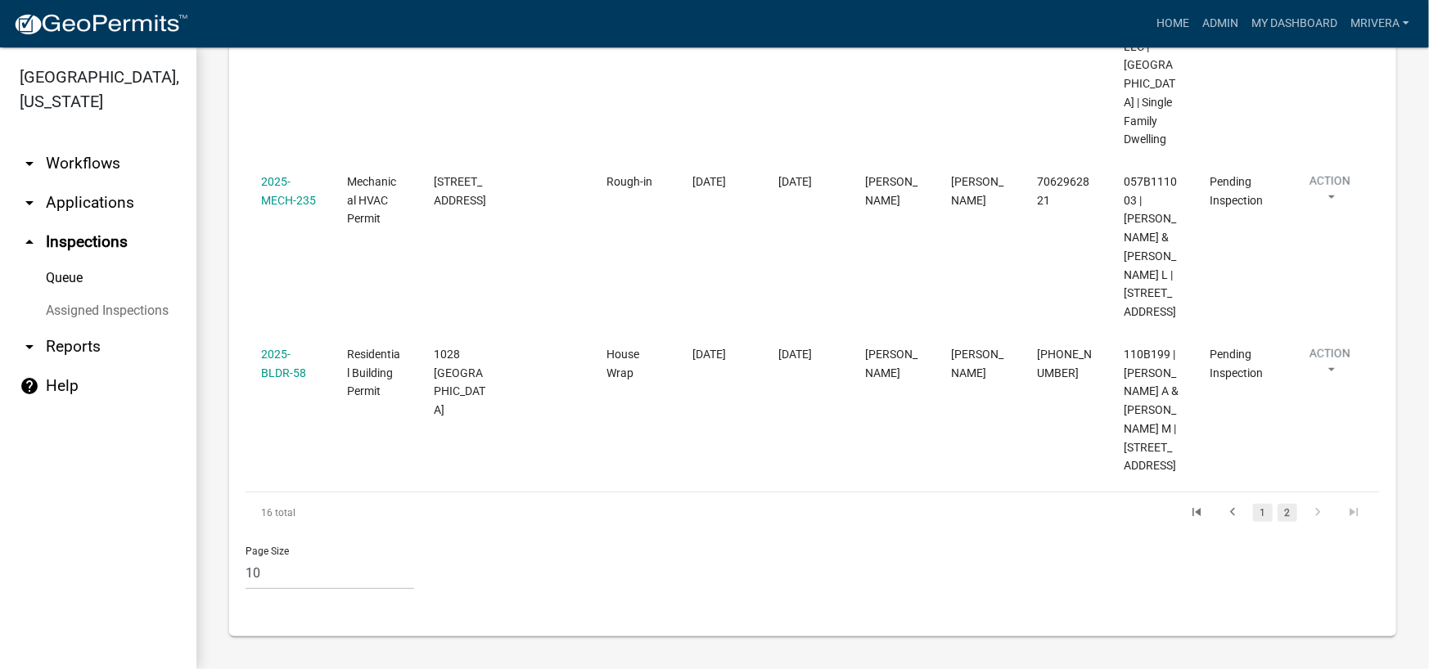
click at [1253, 514] on link "1" at bounding box center [1263, 513] width 20 height 18
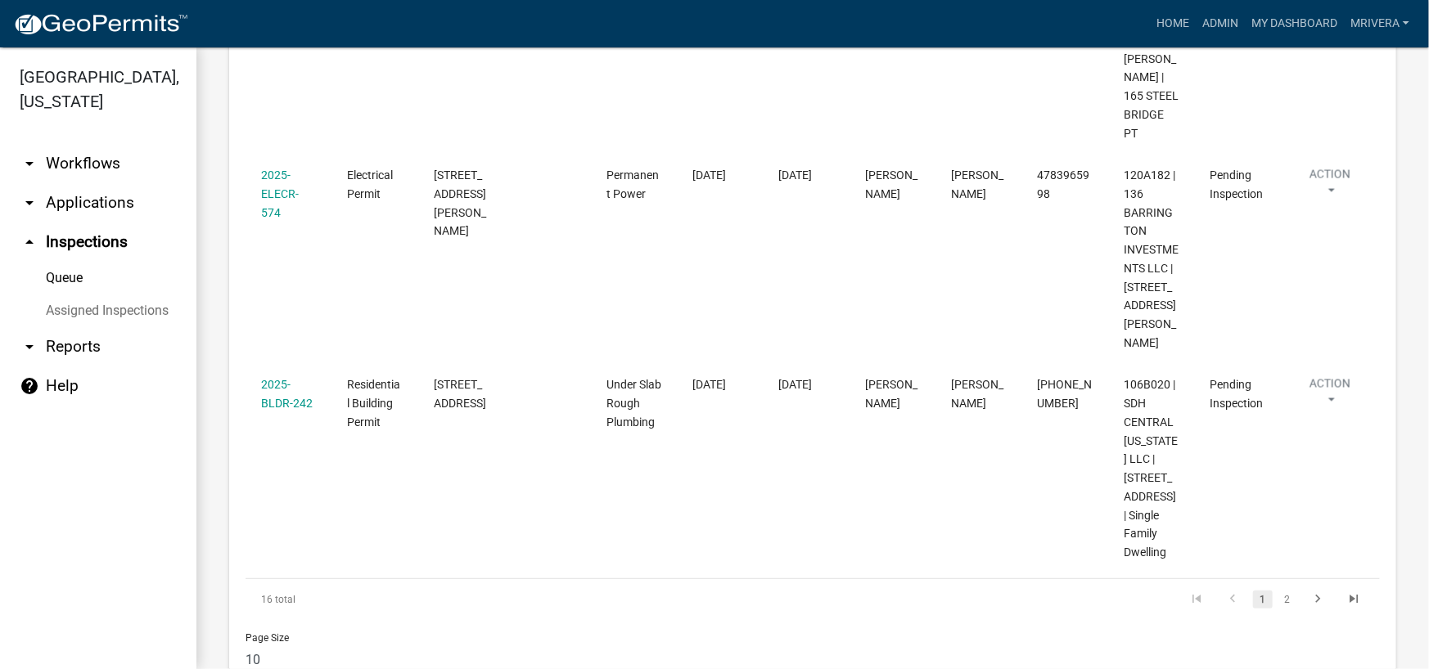
scroll to position [1776, 0]
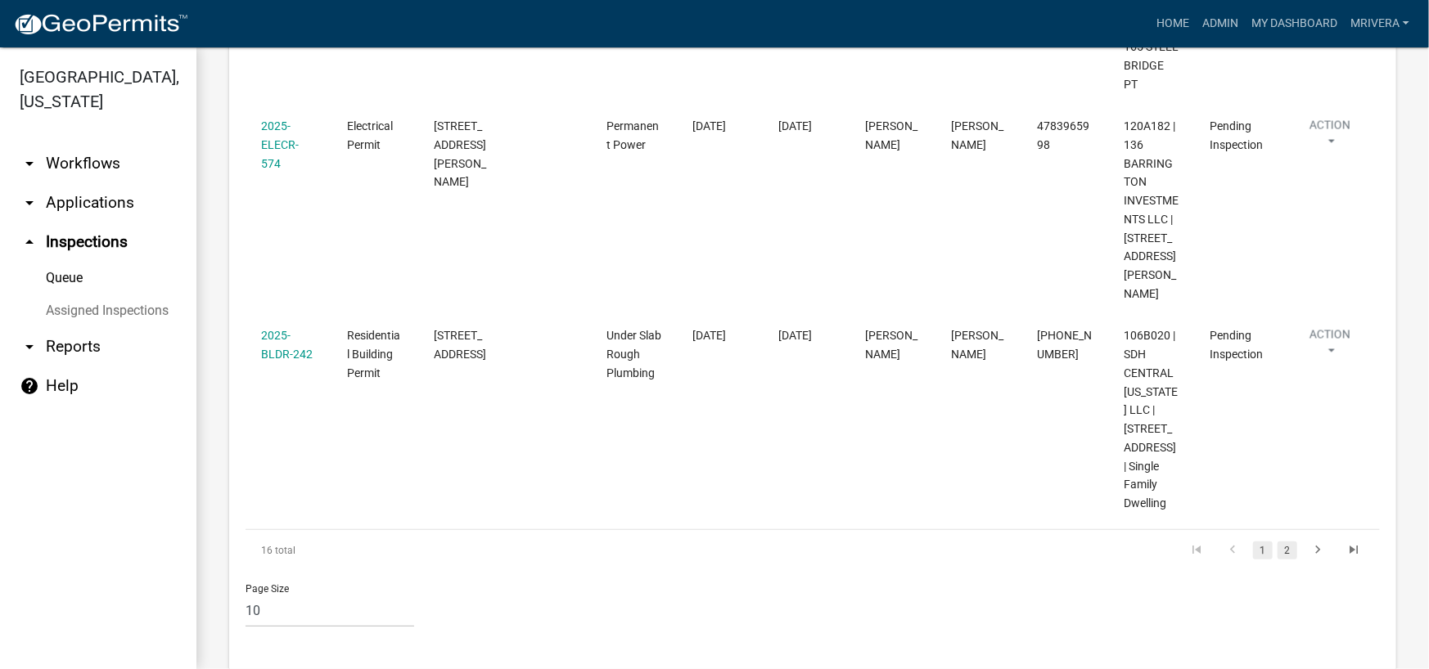
click at [1277, 542] on link "2" at bounding box center [1287, 551] width 20 height 18
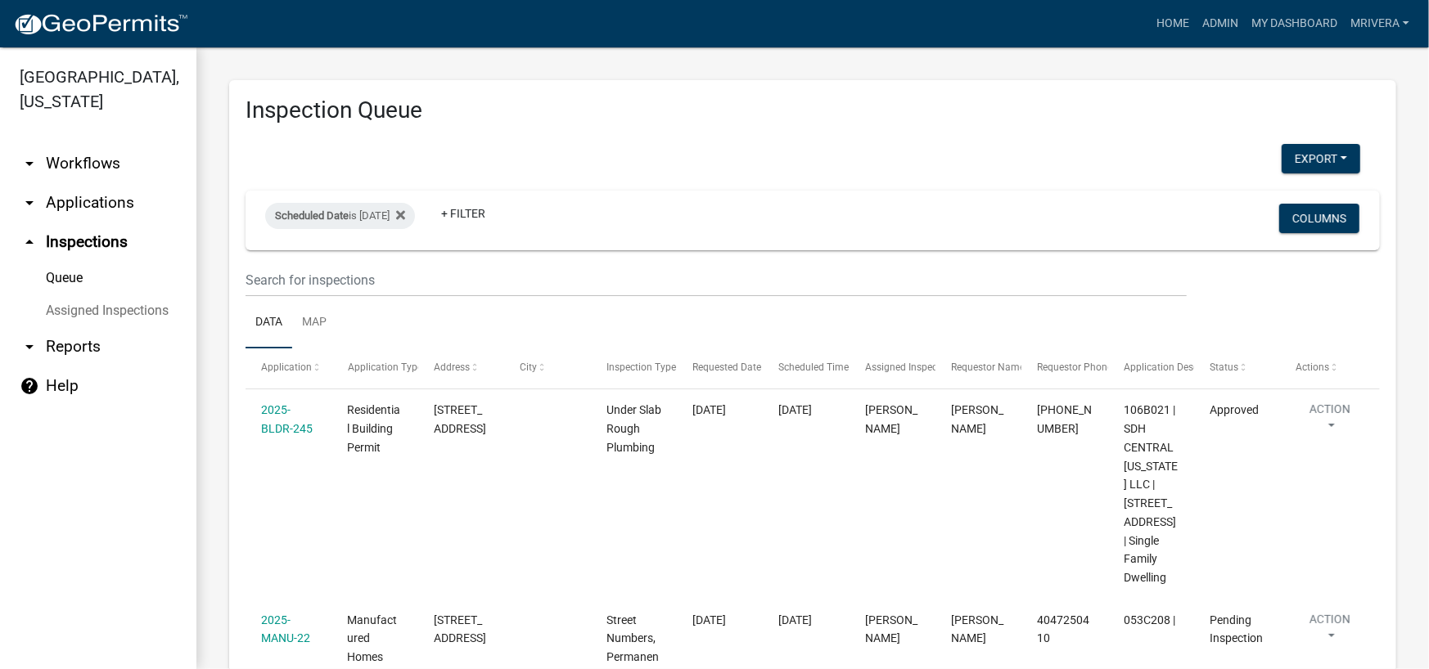
click at [95, 244] on link "arrow_drop_up Inspections" at bounding box center [98, 242] width 196 height 39
click at [405, 209] on icon at bounding box center [400, 215] width 9 height 13
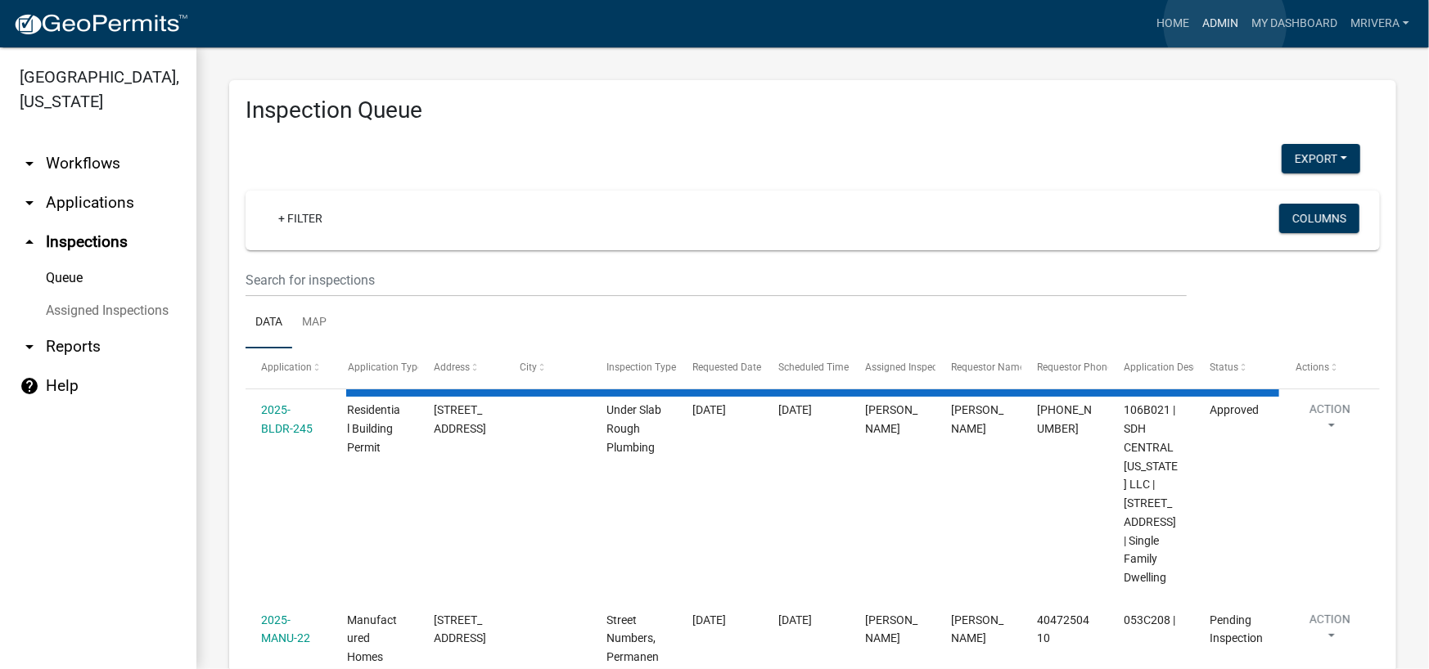
click at [1225, 24] on link "Admin" at bounding box center [1219, 23] width 49 height 31
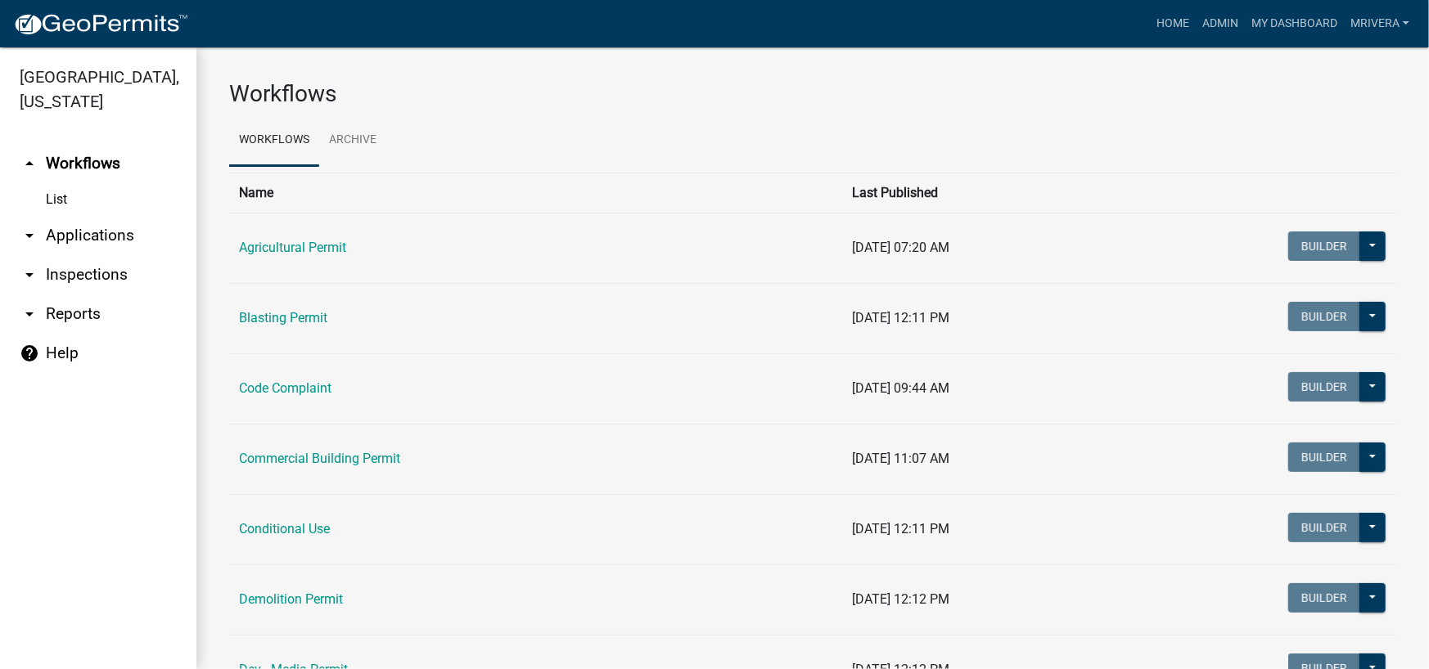
click at [96, 237] on link "arrow_drop_down Applications" at bounding box center [98, 235] width 196 height 39
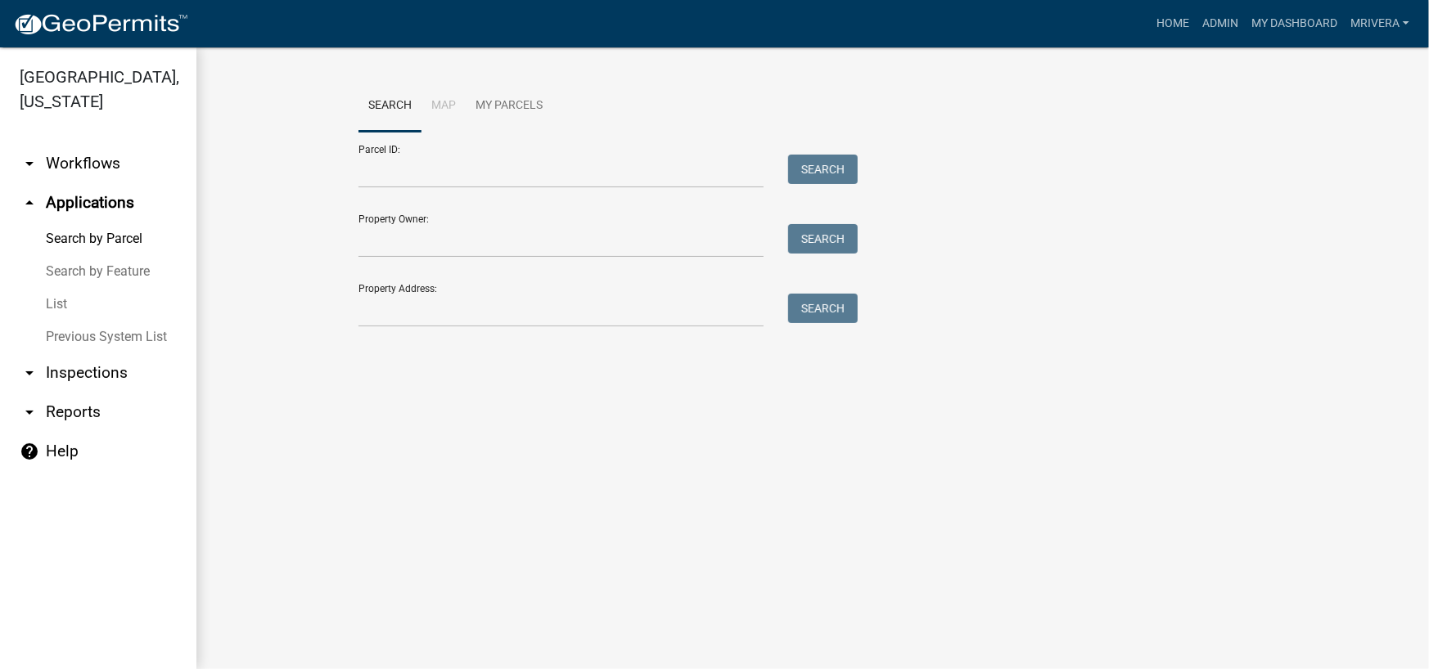
click at [89, 362] on link "arrow_drop_down Inspections" at bounding box center [98, 372] width 196 height 39
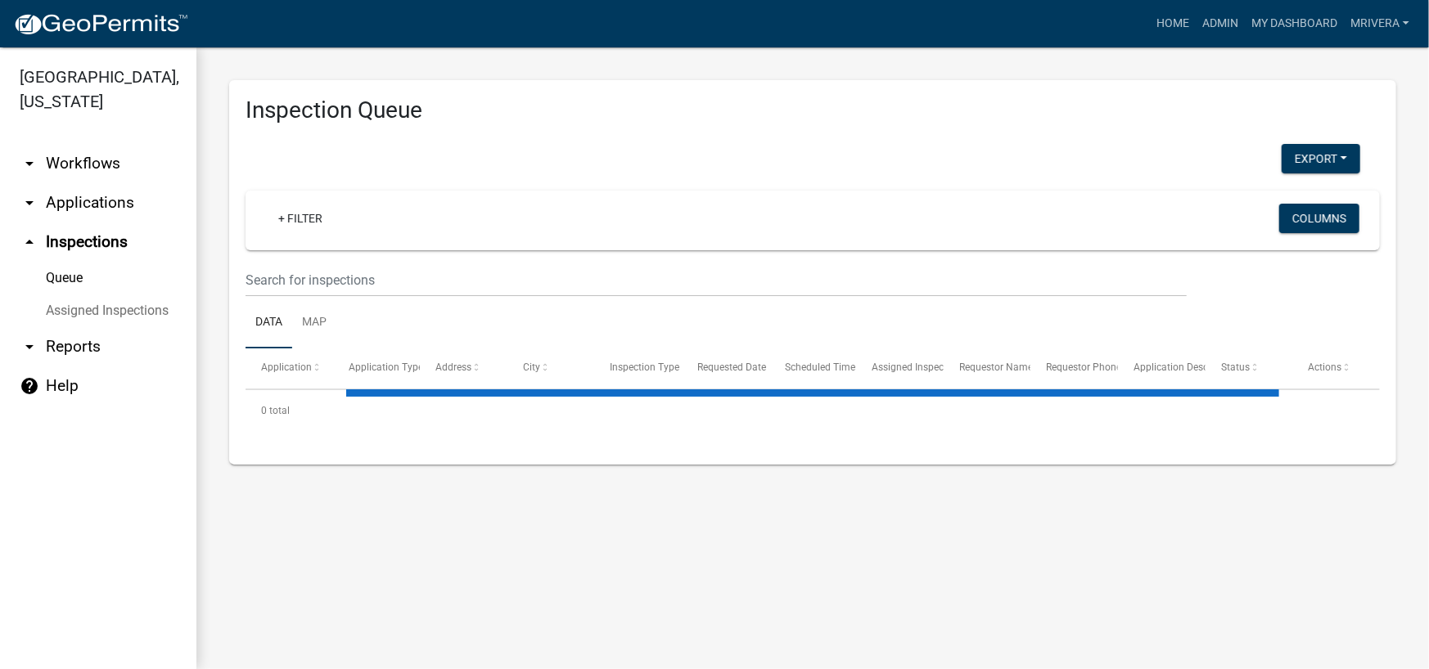
click at [76, 277] on link "Queue" at bounding box center [98, 278] width 196 height 33
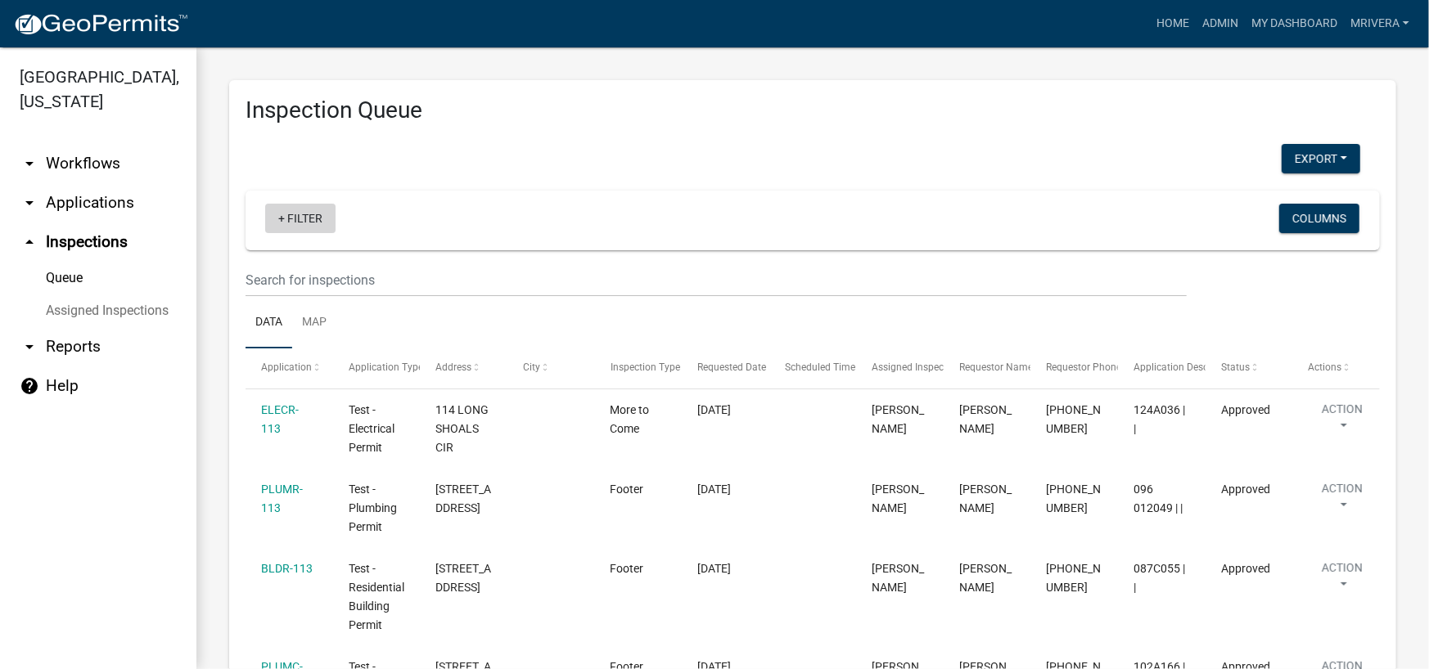
click at [310, 215] on link "+ Filter" at bounding box center [300, 218] width 70 height 29
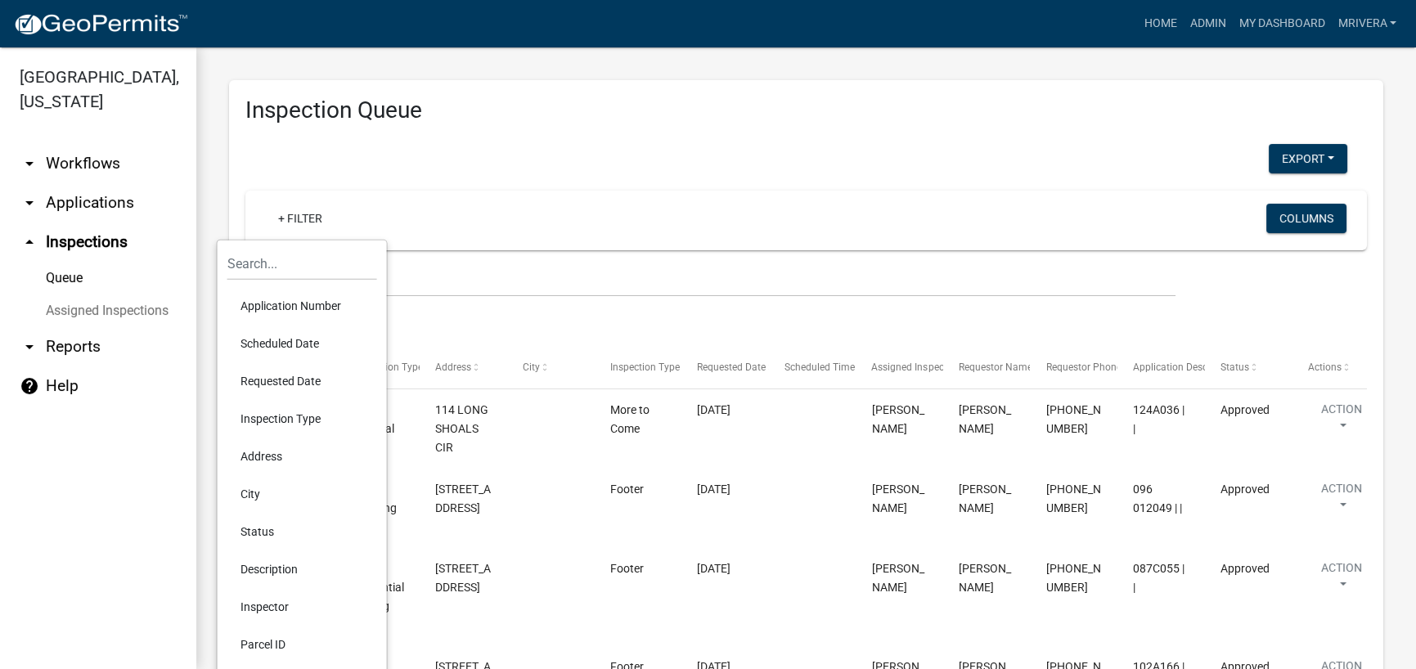
click at [293, 343] on li "Scheduled Date" at bounding box center [302, 344] width 150 height 38
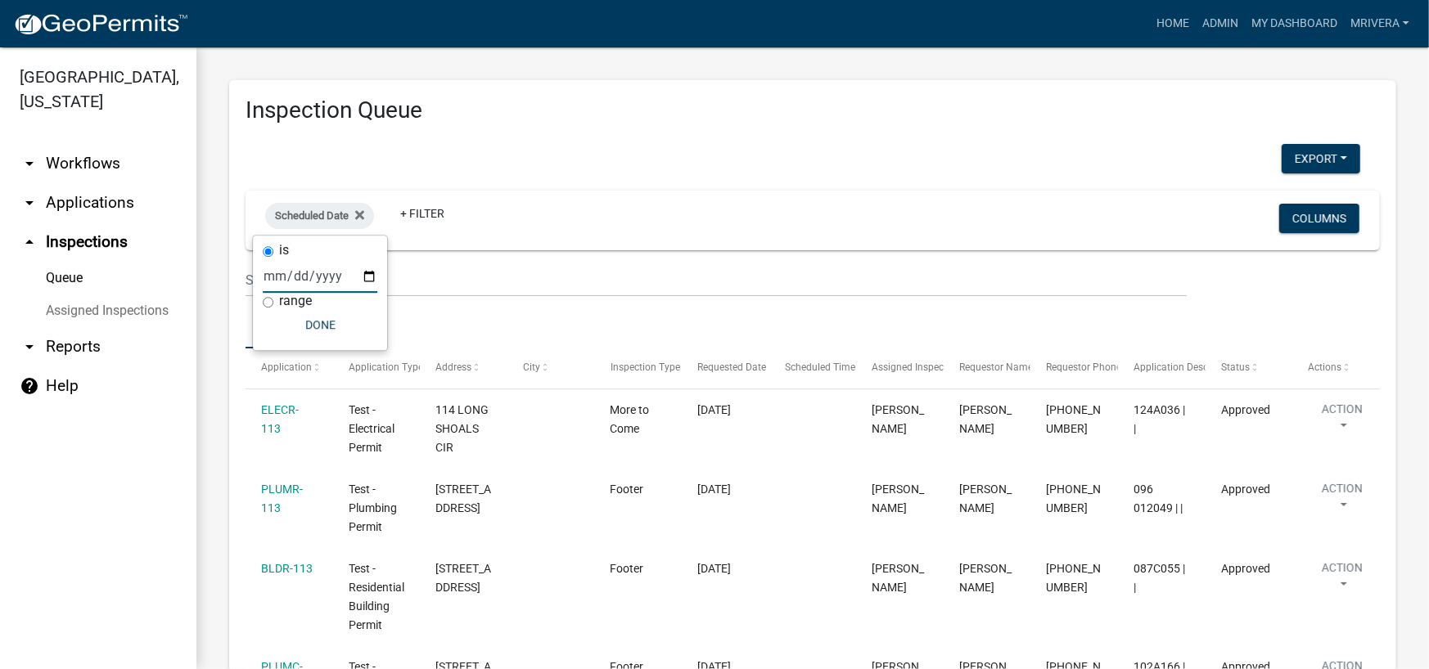
click at [359, 273] on input "date" at bounding box center [320, 276] width 115 height 34
click at [370, 279] on input "date" at bounding box center [320, 276] width 115 height 34
type input "[DATE]"
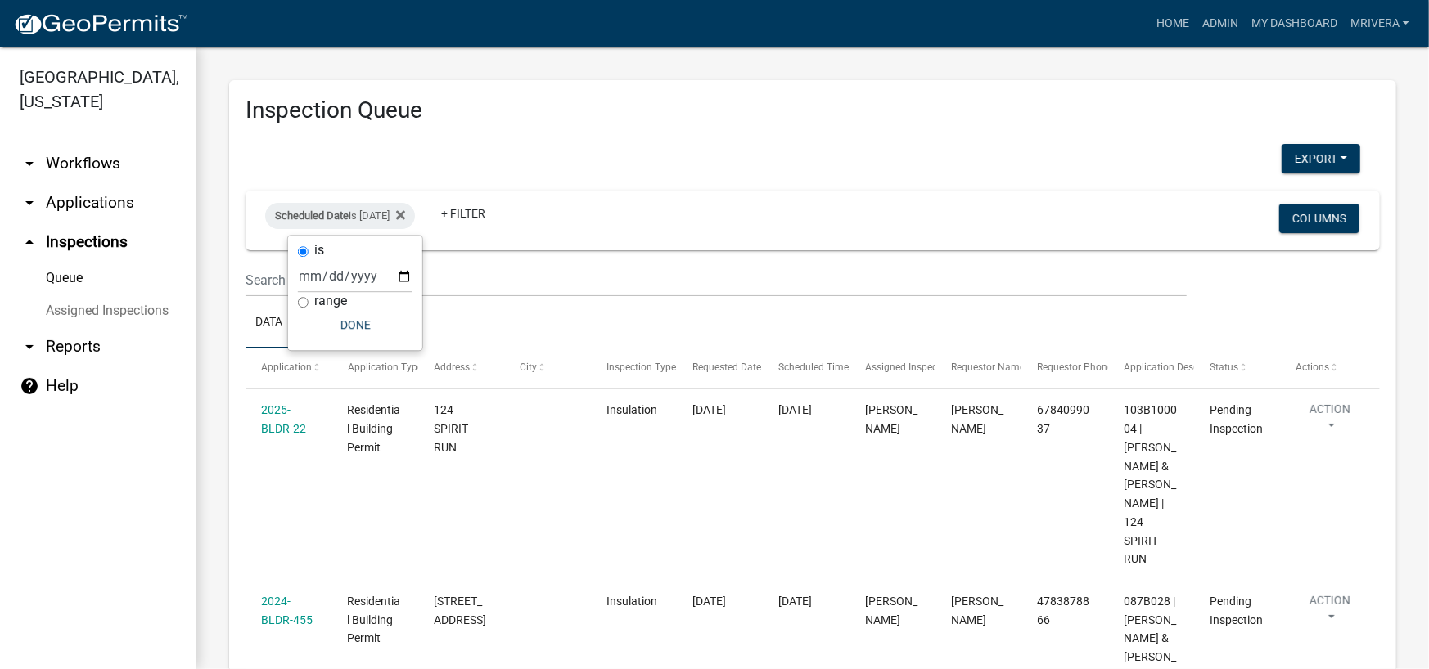
click at [649, 173] on div "Export Excel Format (.xlsx) CSV Format (.csv)" at bounding box center [802, 161] width 1139 height 34
click at [308, 324] on link "Map" at bounding box center [314, 323] width 44 height 52
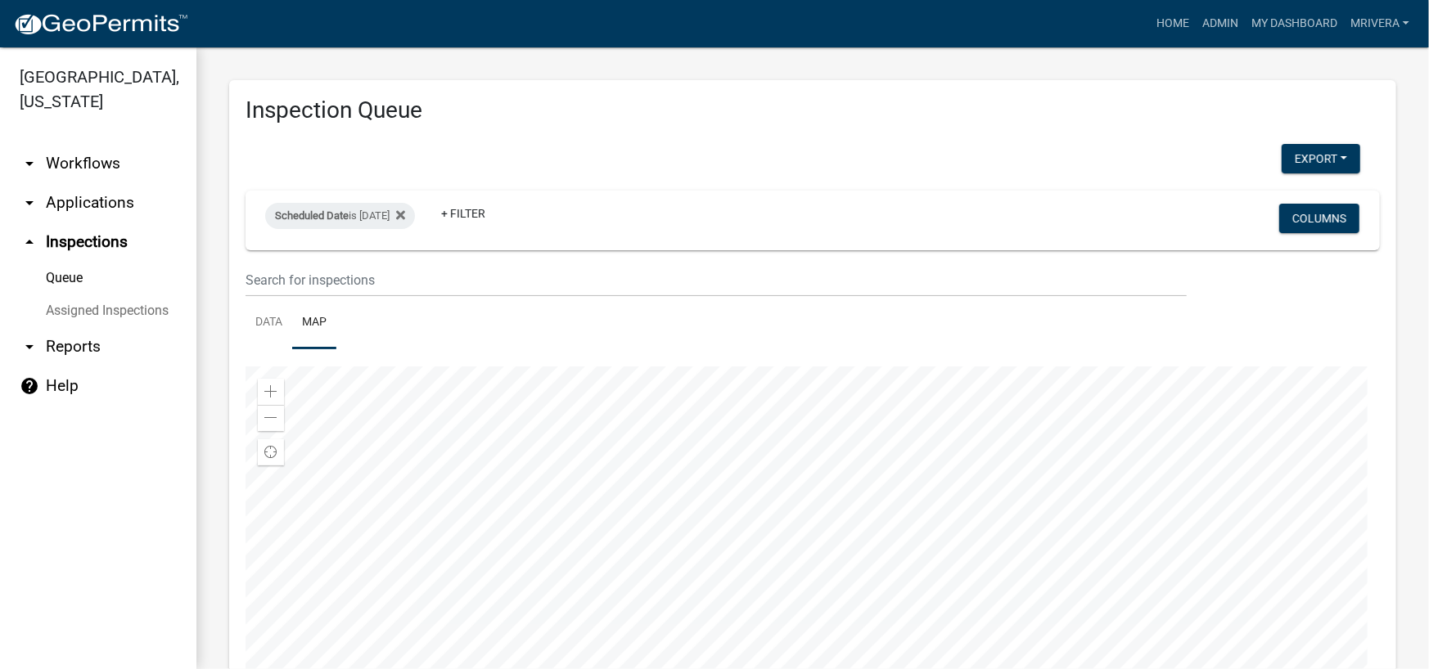
click at [654, 426] on div at bounding box center [812, 571] width 1134 height 409
click at [273, 313] on link "Data" at bounding box center [268, 323] width 47 height 52
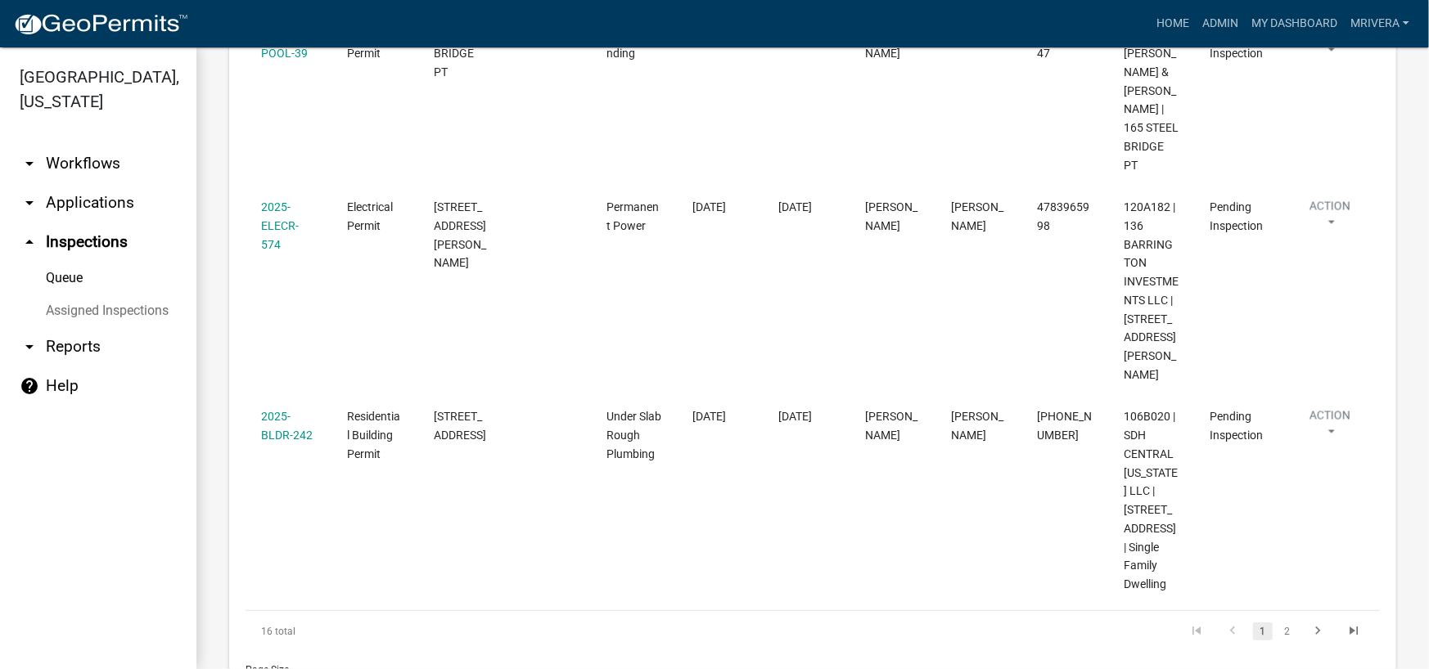
scroll to position [1776, 0]
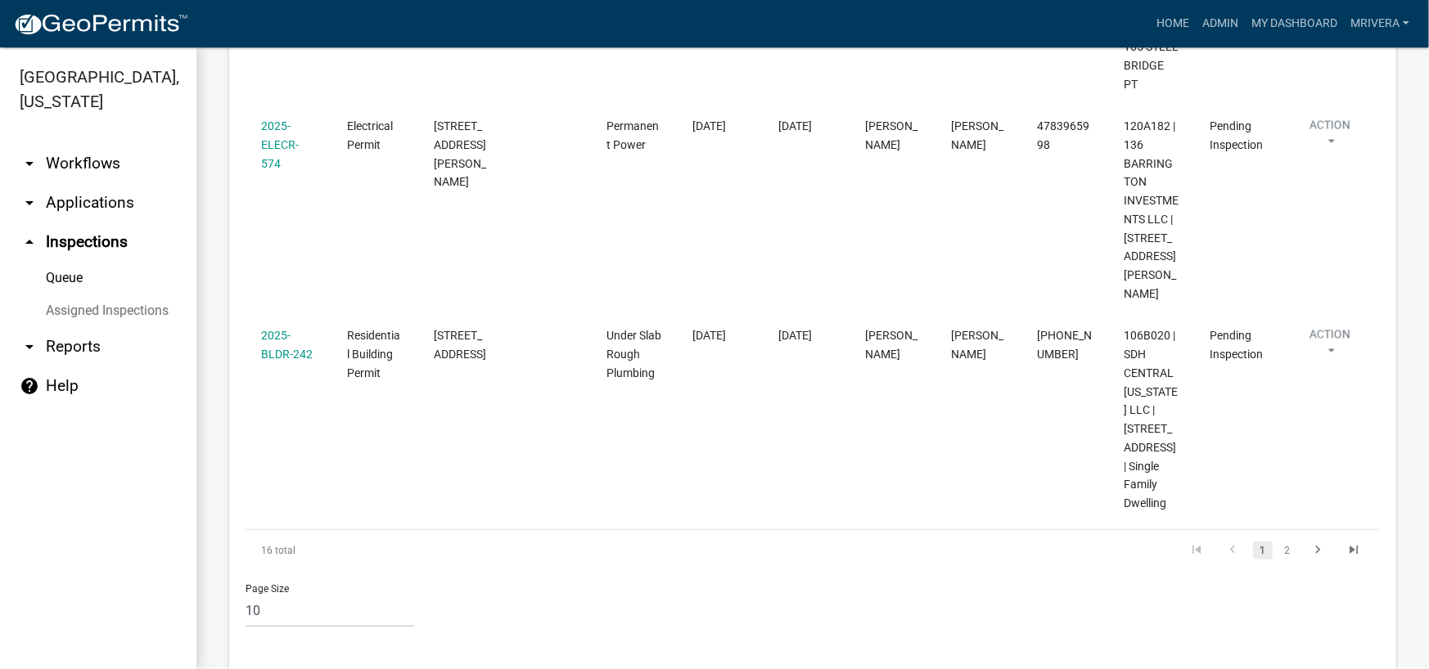
drag, startPoint x: 307, startPoint y: 506, endPoint x: 224, endPoint y: 504, distance: 82.7
click at [1307, 542] on icon "go to next page" at bounding box center [1317, 552] width 21 height 20
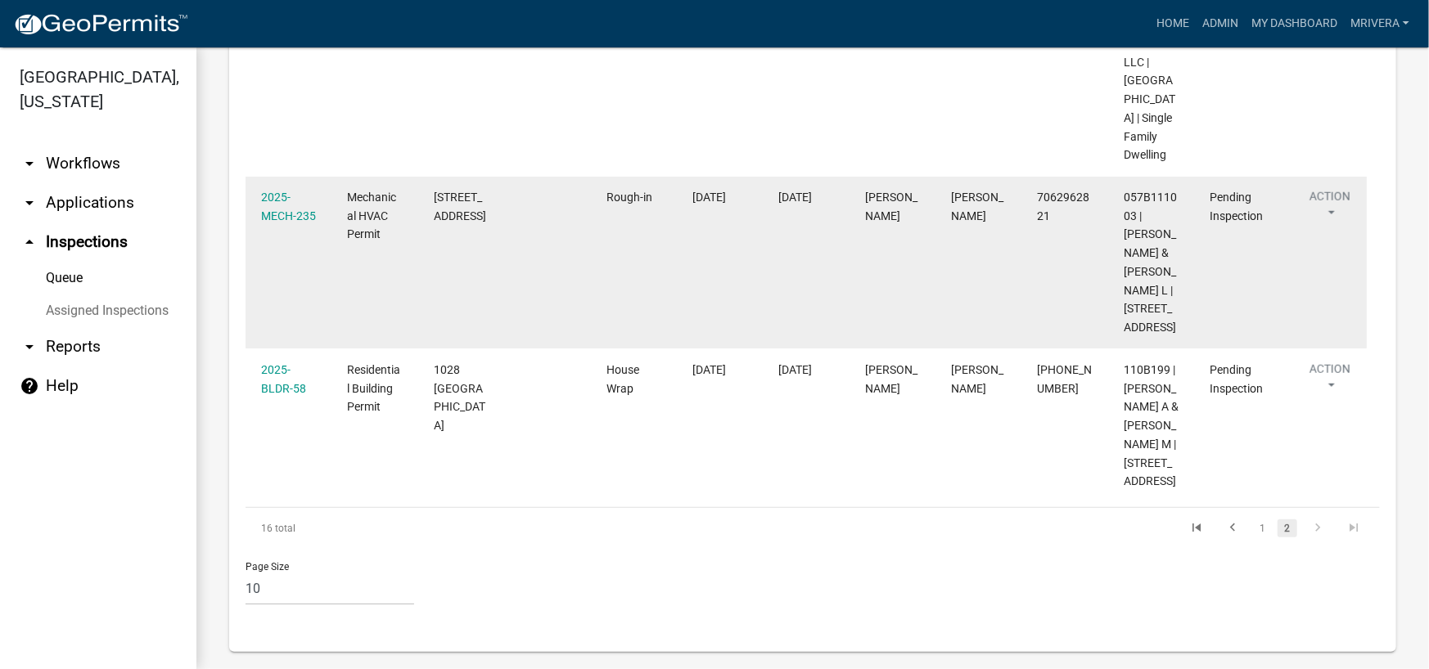
scroll to position [899, 0]
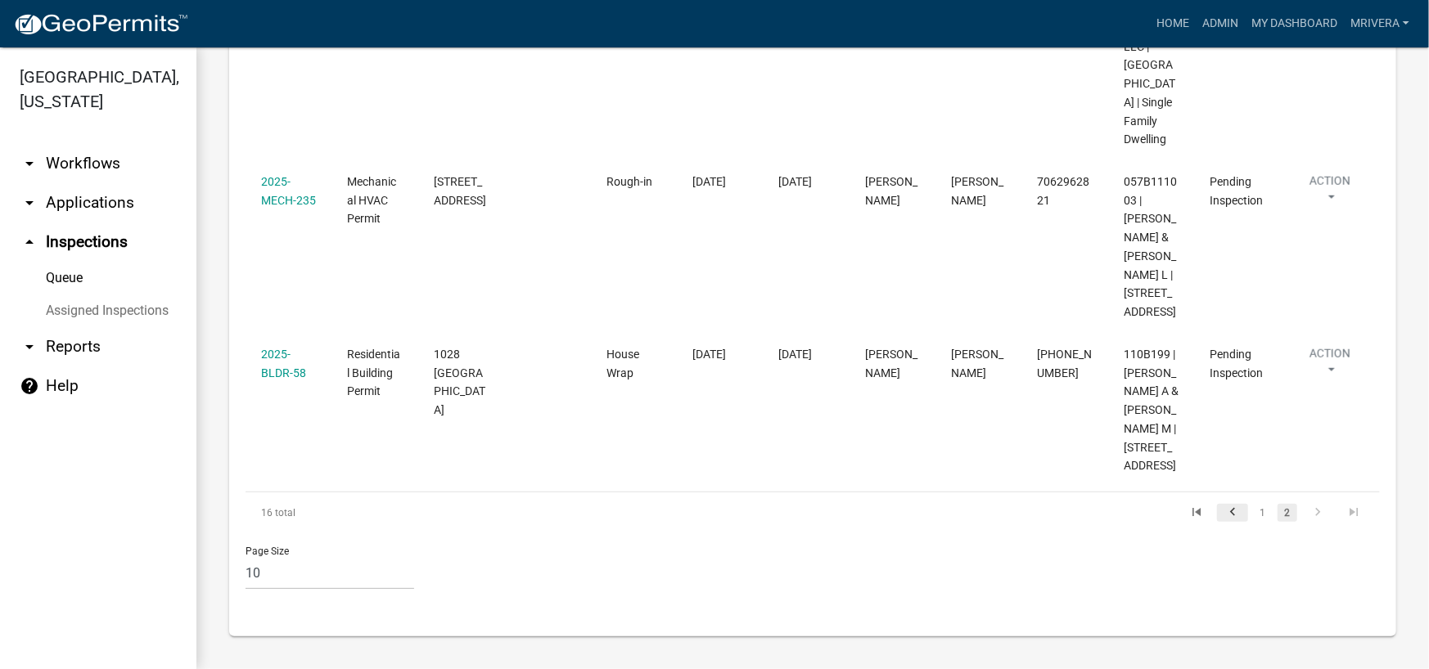
click at [1224, 512] on icon "go to previous page" at bounding box center [1232, 515] width 21 height 20
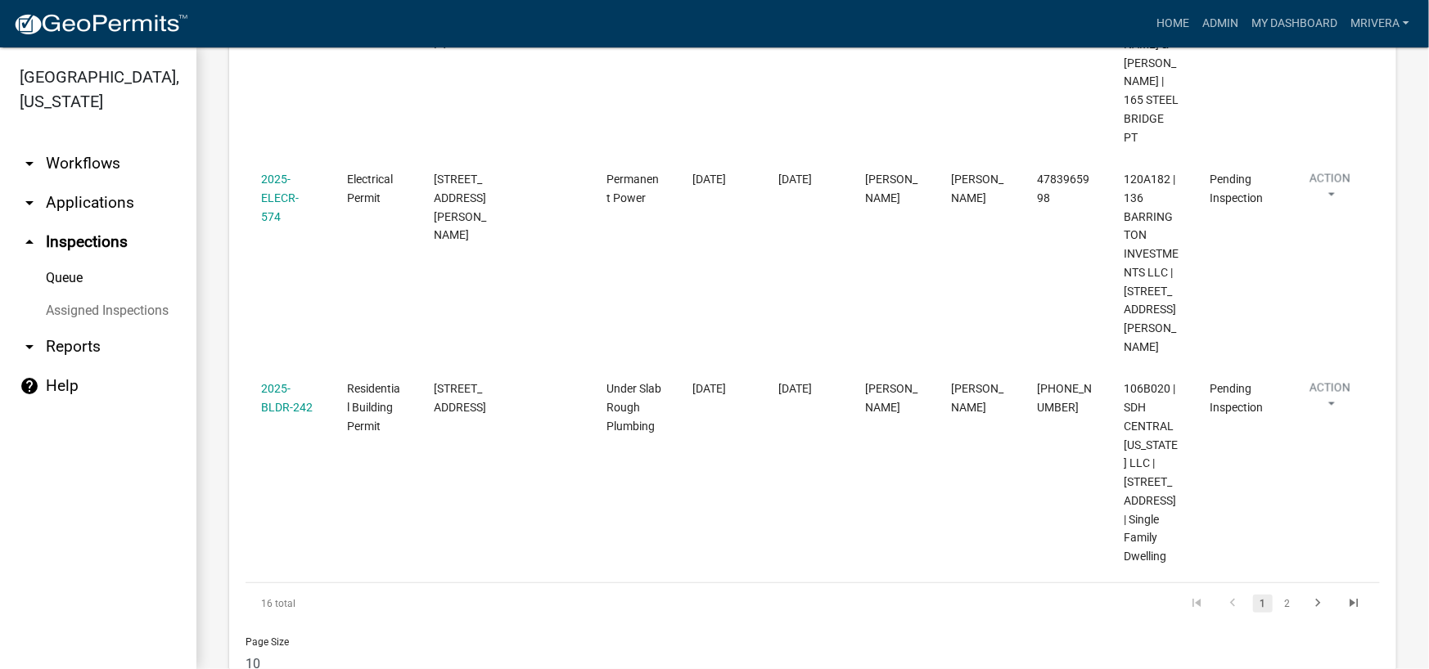
scroll to position [1776, 0]
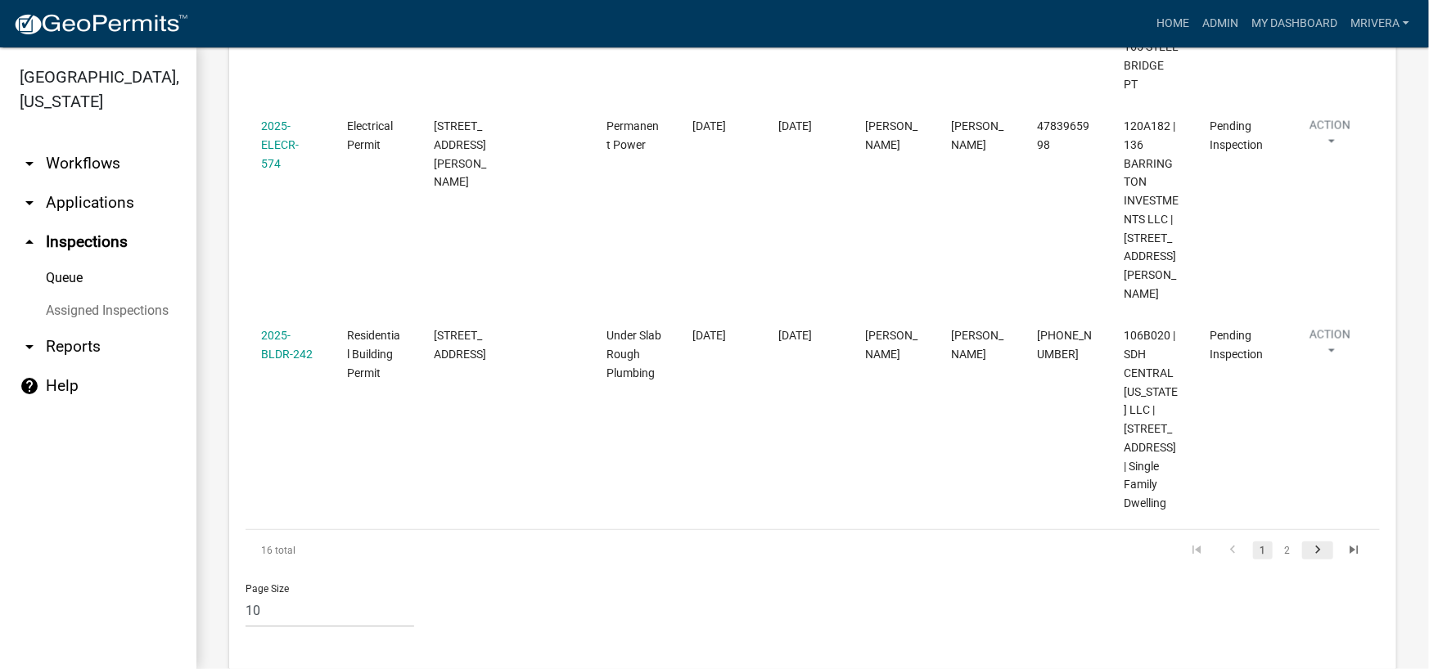
click at [1307, 542] on icon "go to next page" at bounding box center [1317, 552] width 21 height 20
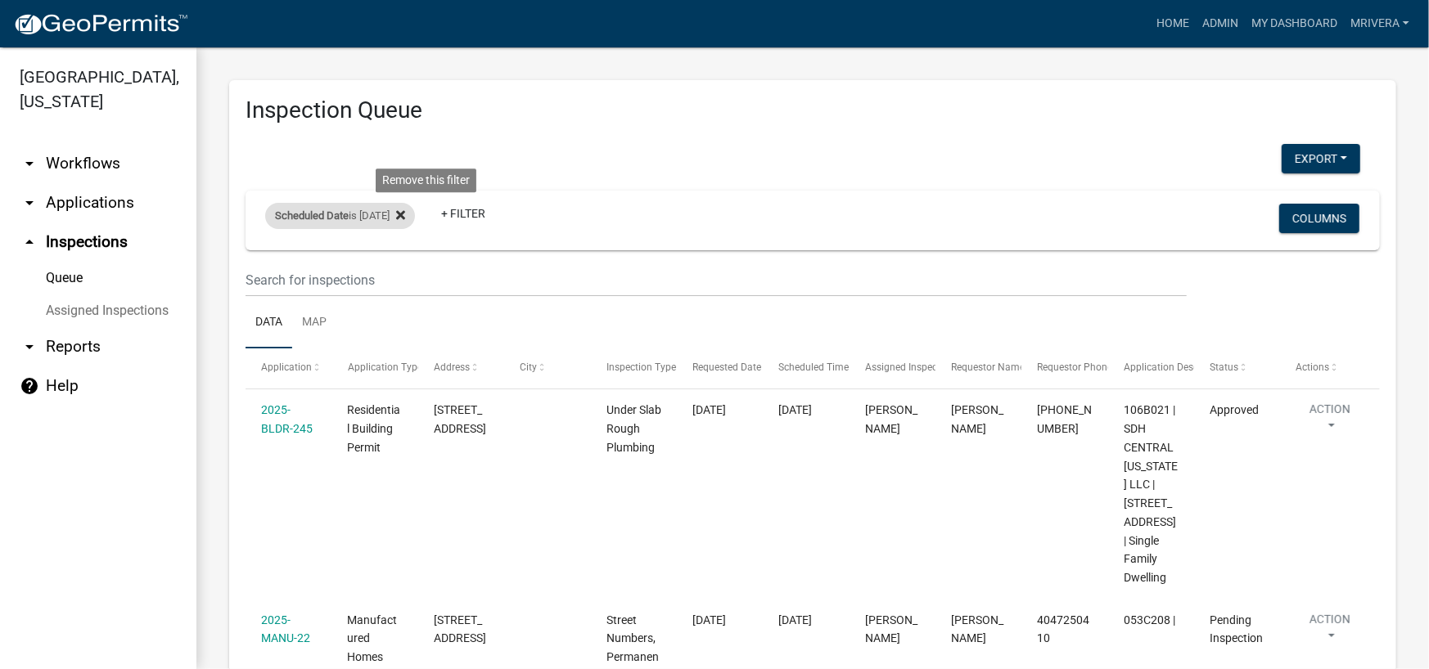
click at [405, 214] on icon at bounding box center [400, 215] width 9 height 13
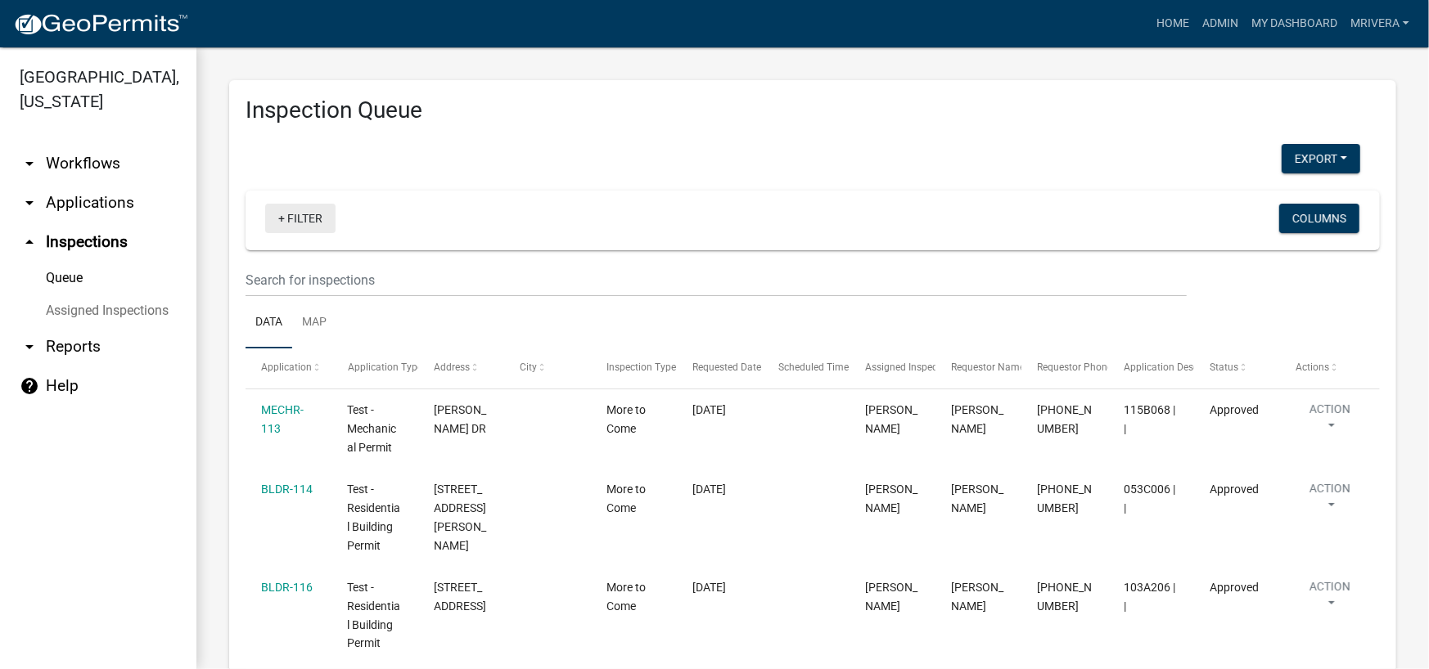
click at [308, 208] on link "+ Filter" at bounding box center [300, 218] width 70 height 29
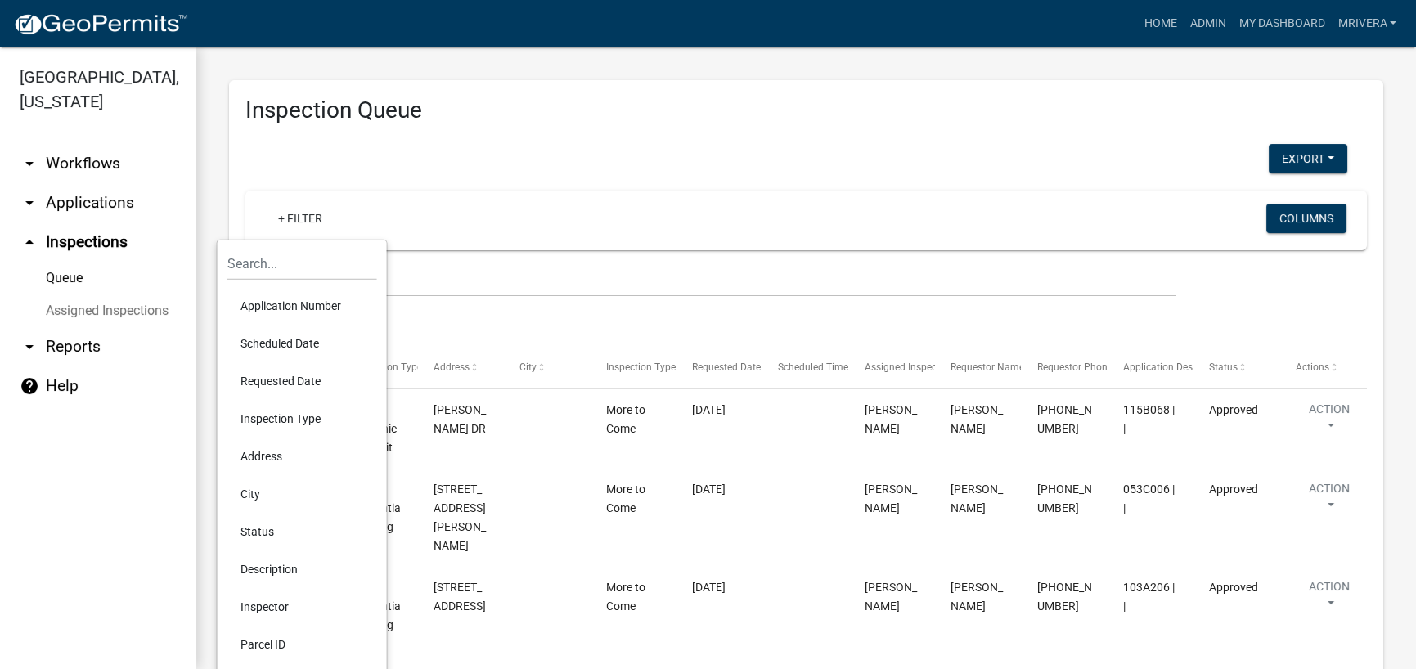
click at [303, 340] on li "Scheduled Date" at bounding box center [302, 344] width 150 height 38
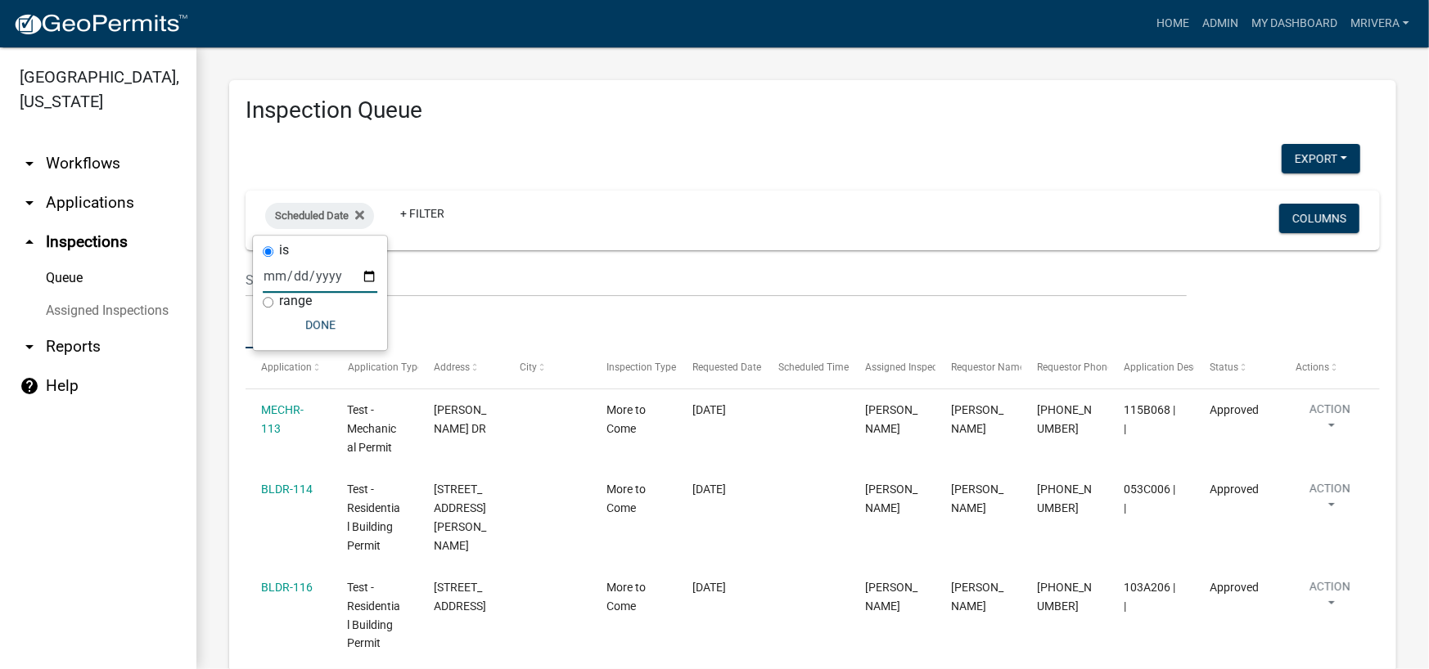
click at [366, 276] on input "date" at bounding box center [320, 276] width 115 height 34
type input "[DATE]"
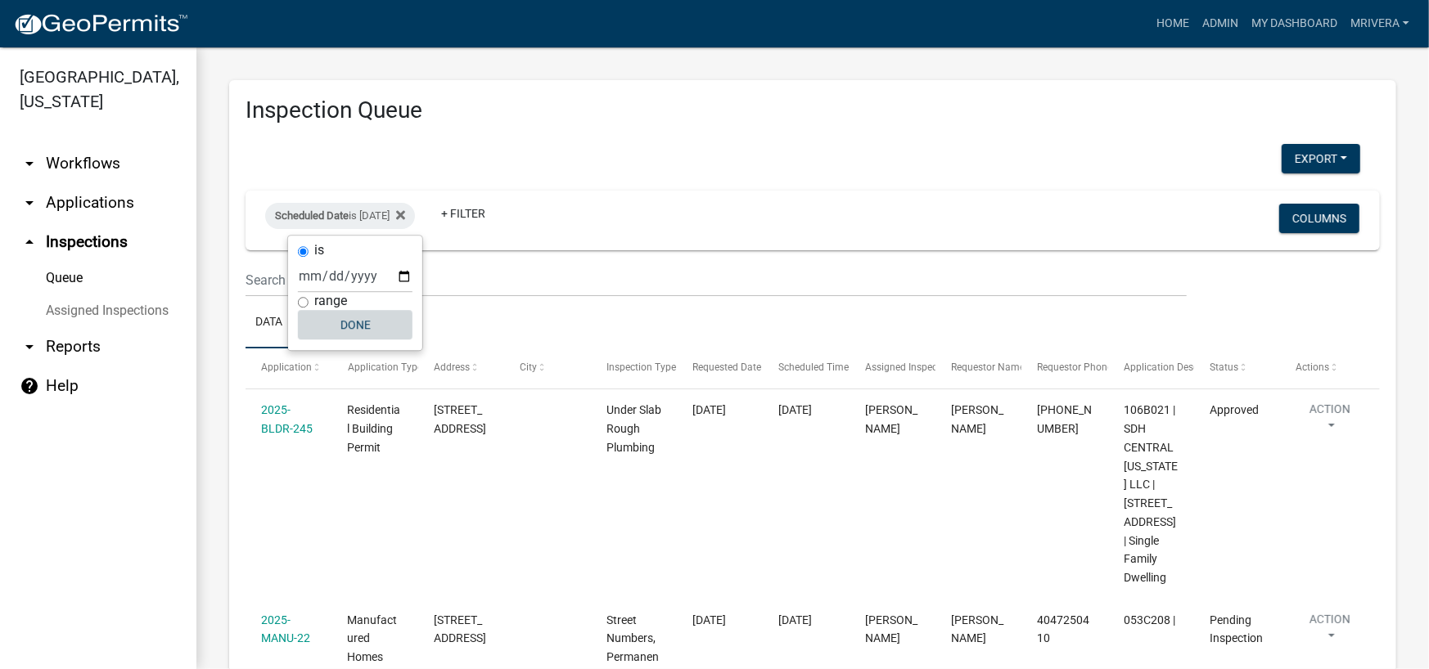
click at [358, 323] on button "Done" at bounding box center [355, 324] width 115 height 29
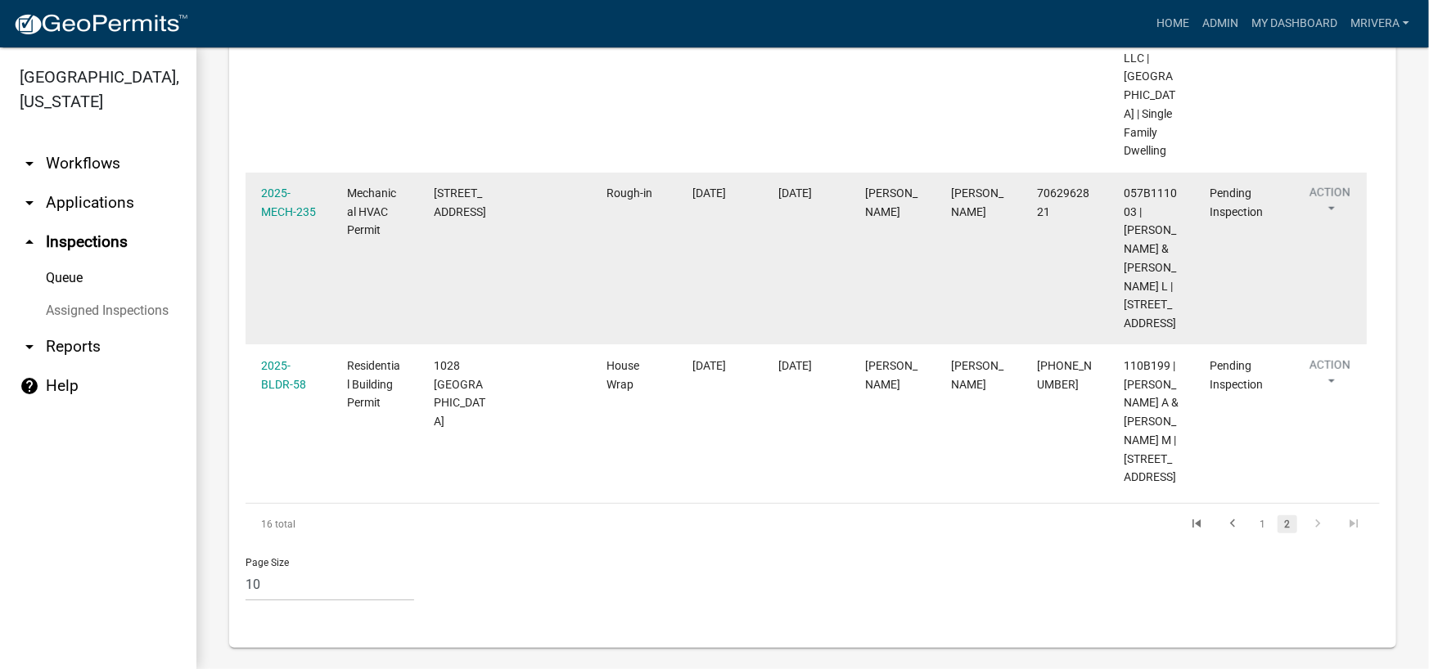
scroll to position [899, 0]
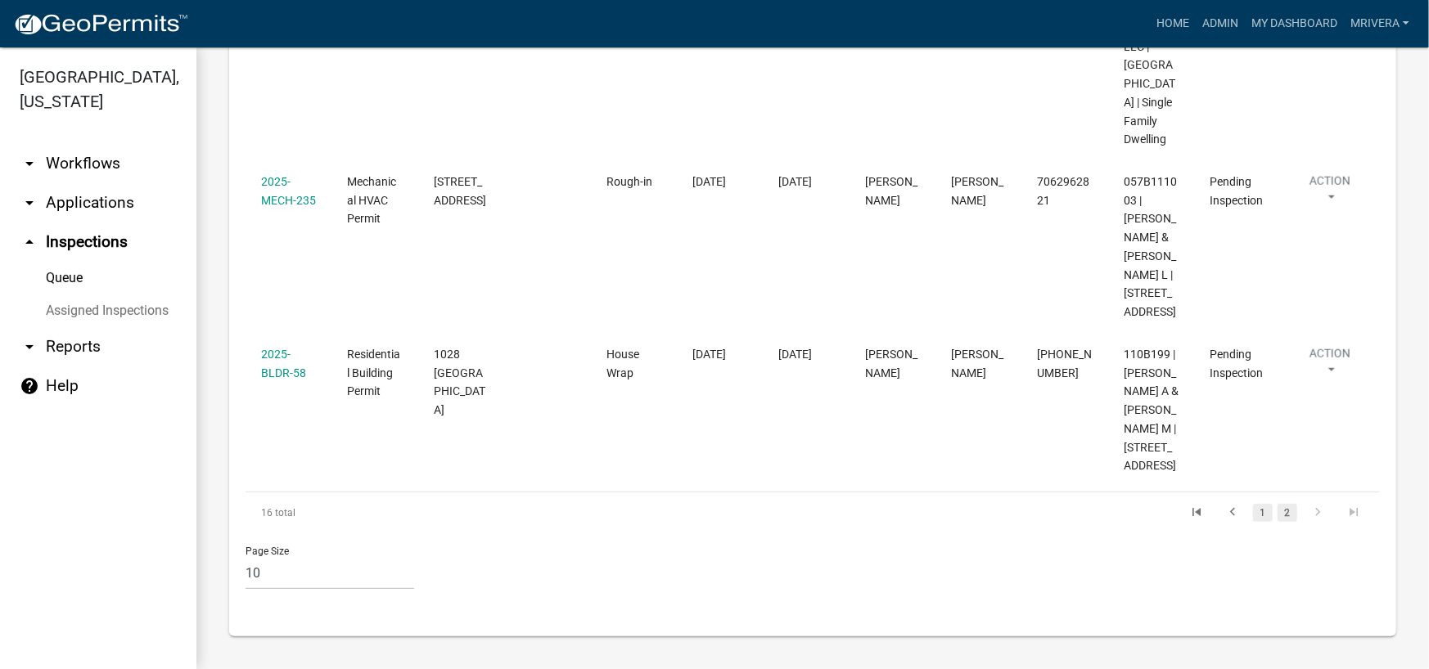
click at [1253, 515] on link "1" at bounding box center [1263, 513] width 20 height 18
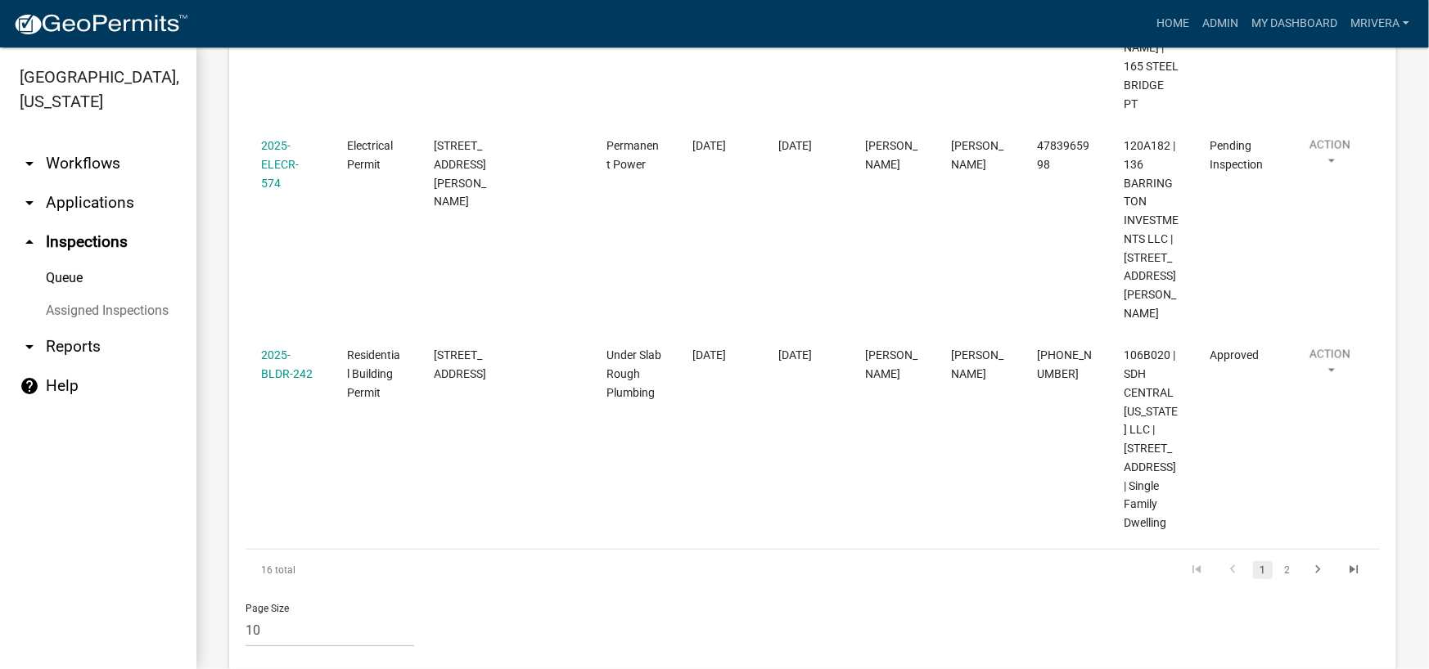
scroll to position [1776, 0]
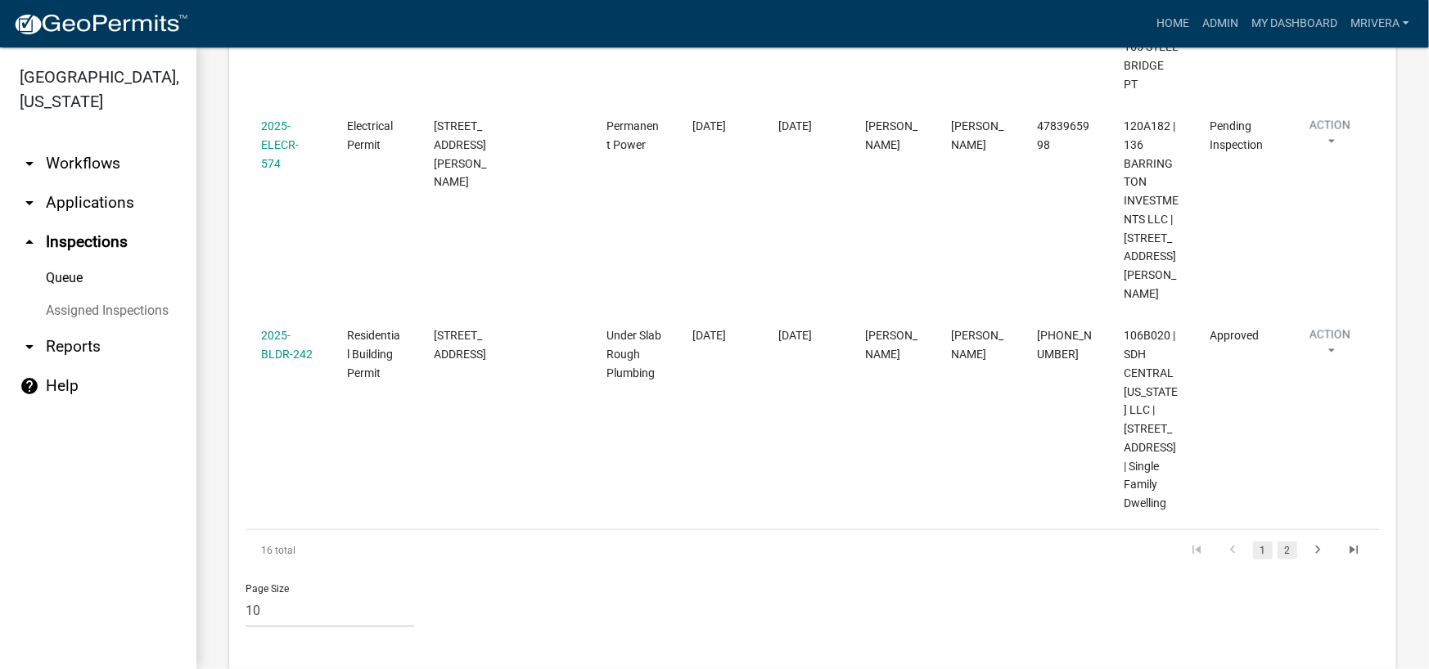
click at [1277, 542] on link "2" at bounding box center [1287, 551] width 20 height 18
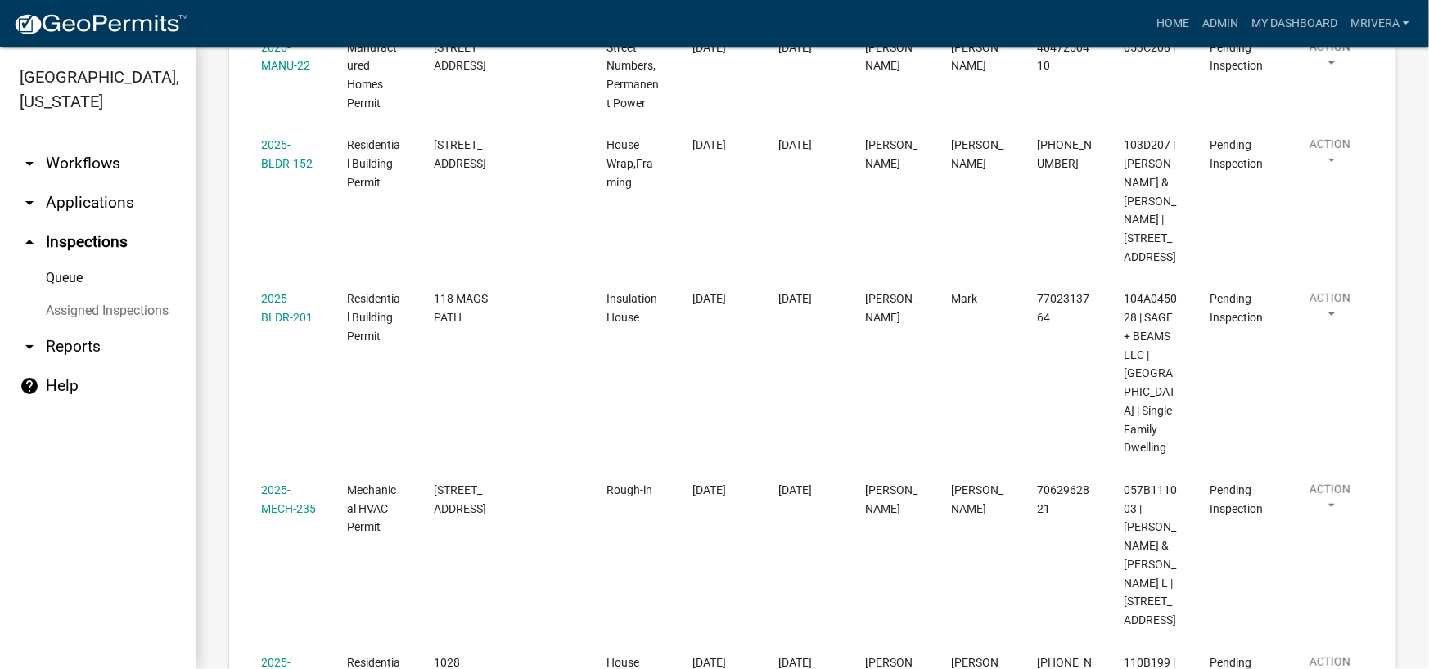
scroll to position [899, 0]
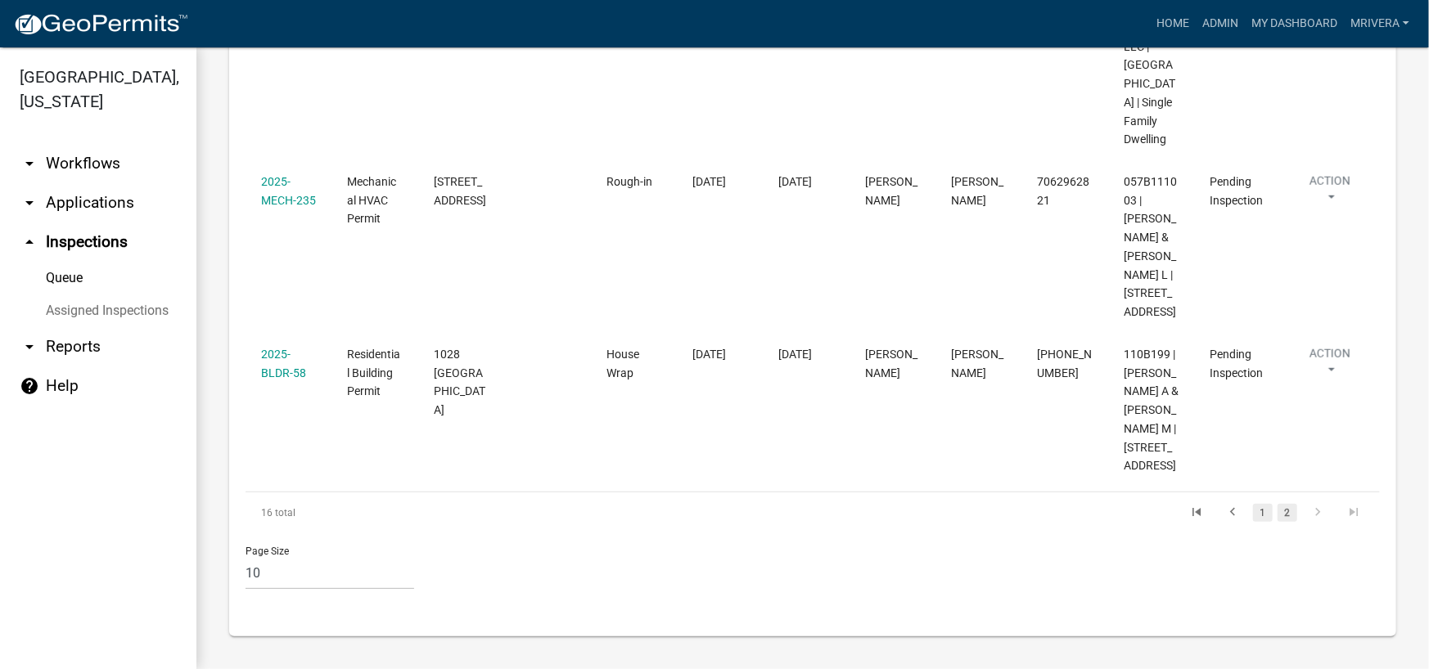
click at [1253, 513] on link "1" at bounding box center [1263, 513] width 20 height 18
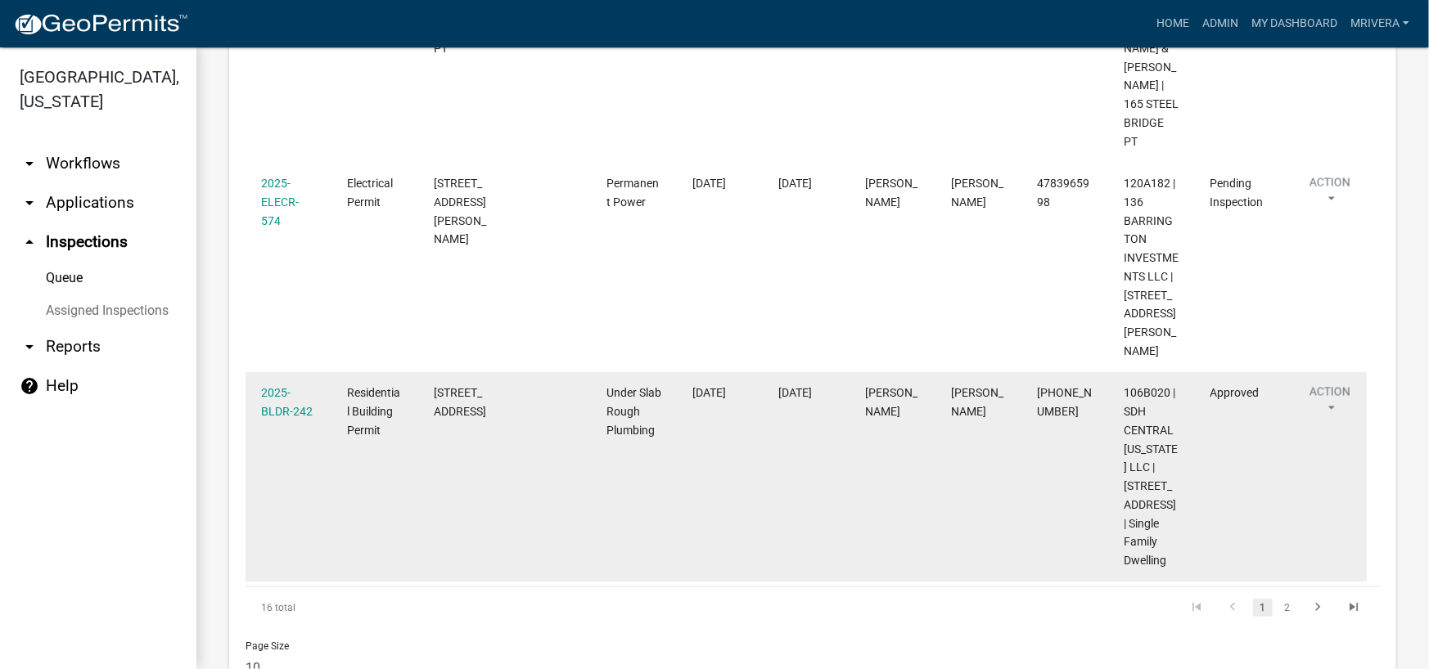
scroll to position [1776, 0]
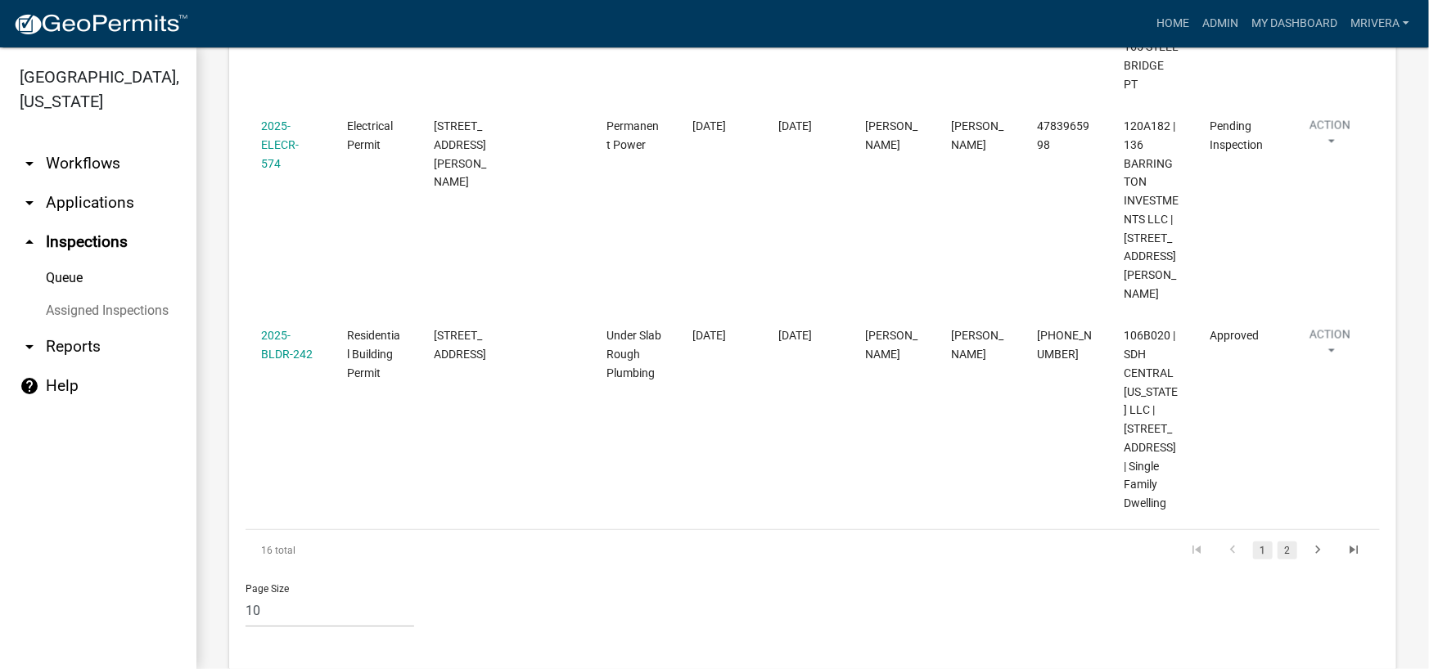
click at [1281, 542] on link "2" at bounding box center [1287, 551] width 20 height 18
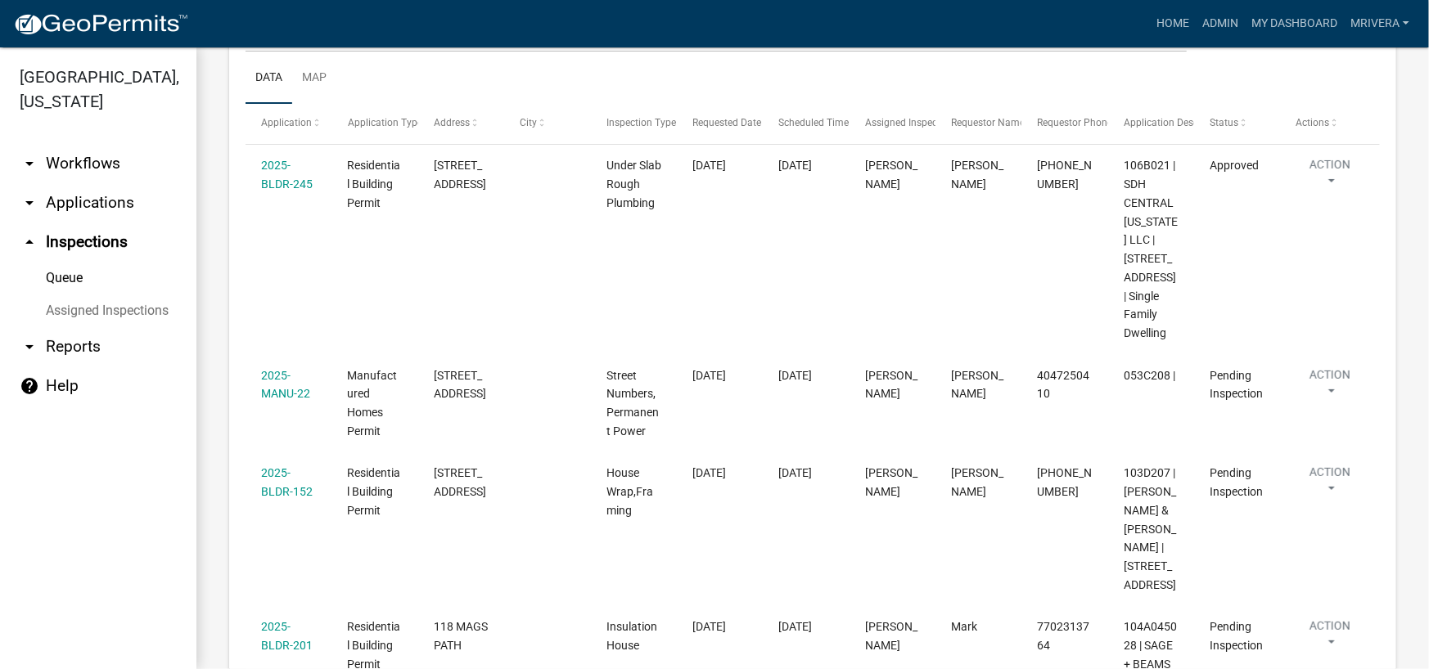
scroll to position [81, 0]
